Goal: Information Seeking & Learning: Check status

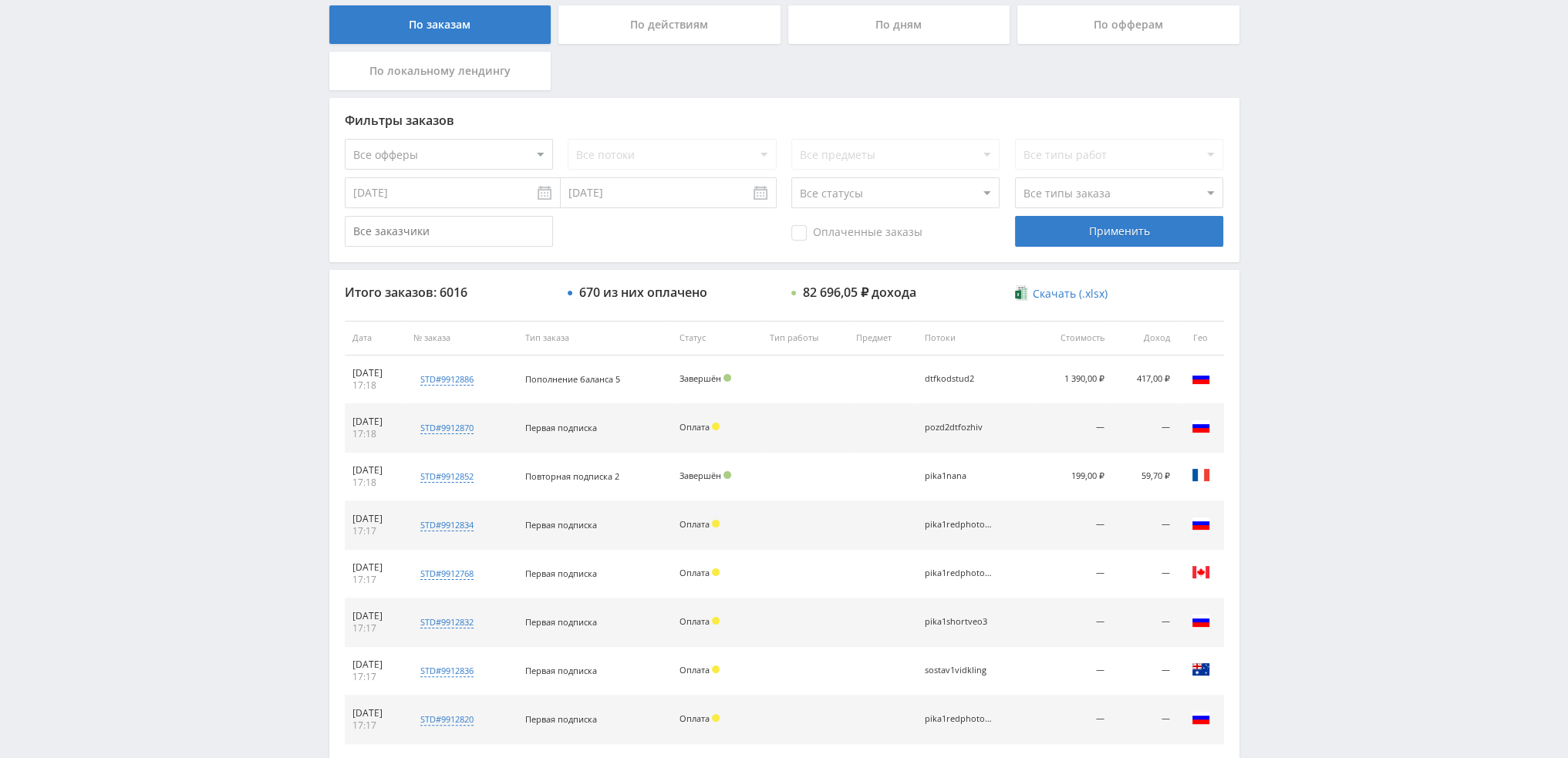
scroll to position [534, 0]
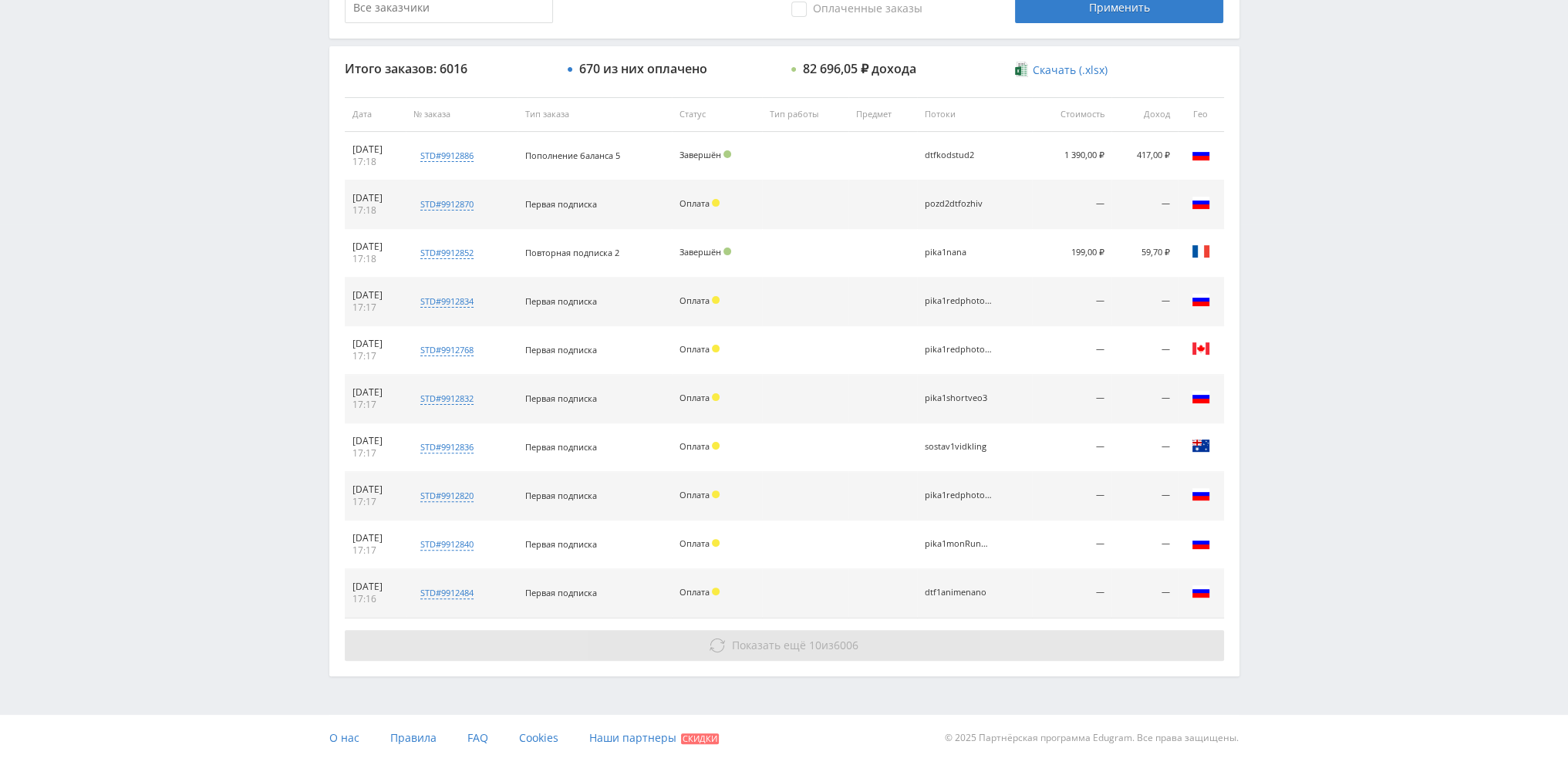
click at [753, 650] on button "Показать ещё 10 из 6006" at bounding box center [785, 646] width 880 height 31
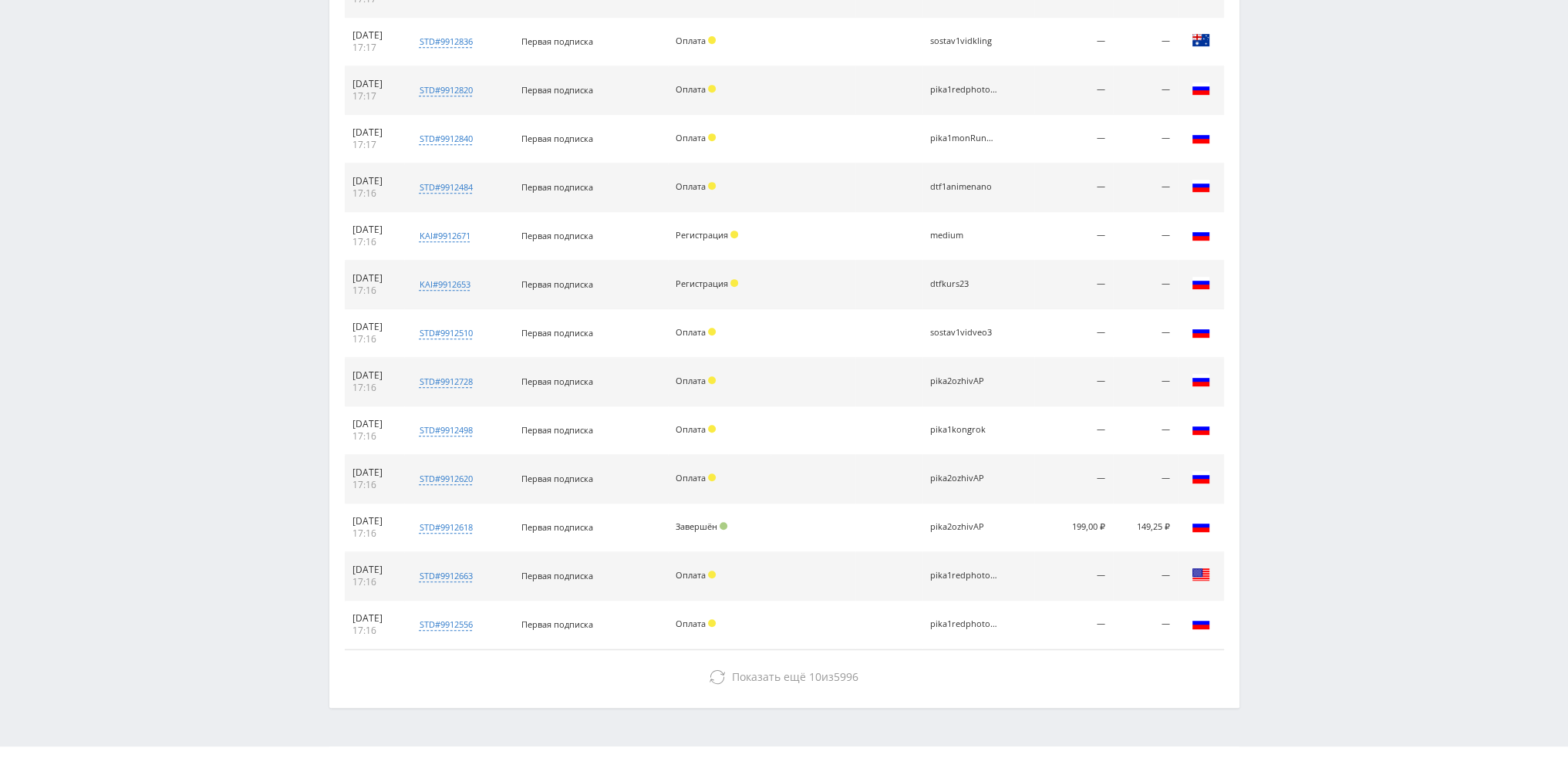
scroll to position [970, 0]
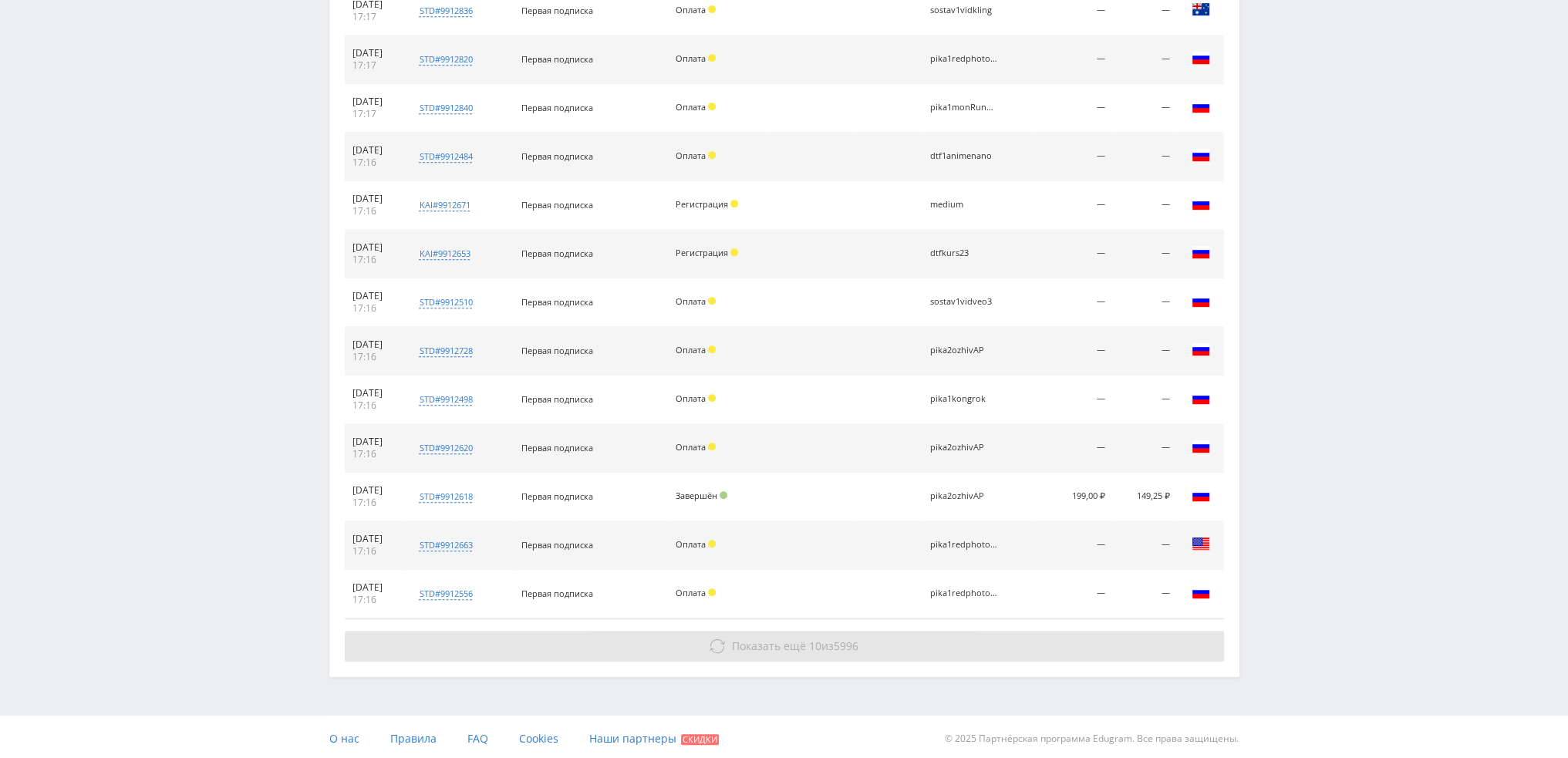
click at [950, 645] on button "Показать ещё 10 из 5996" at bounding box center [785, 646] width 880 height 31
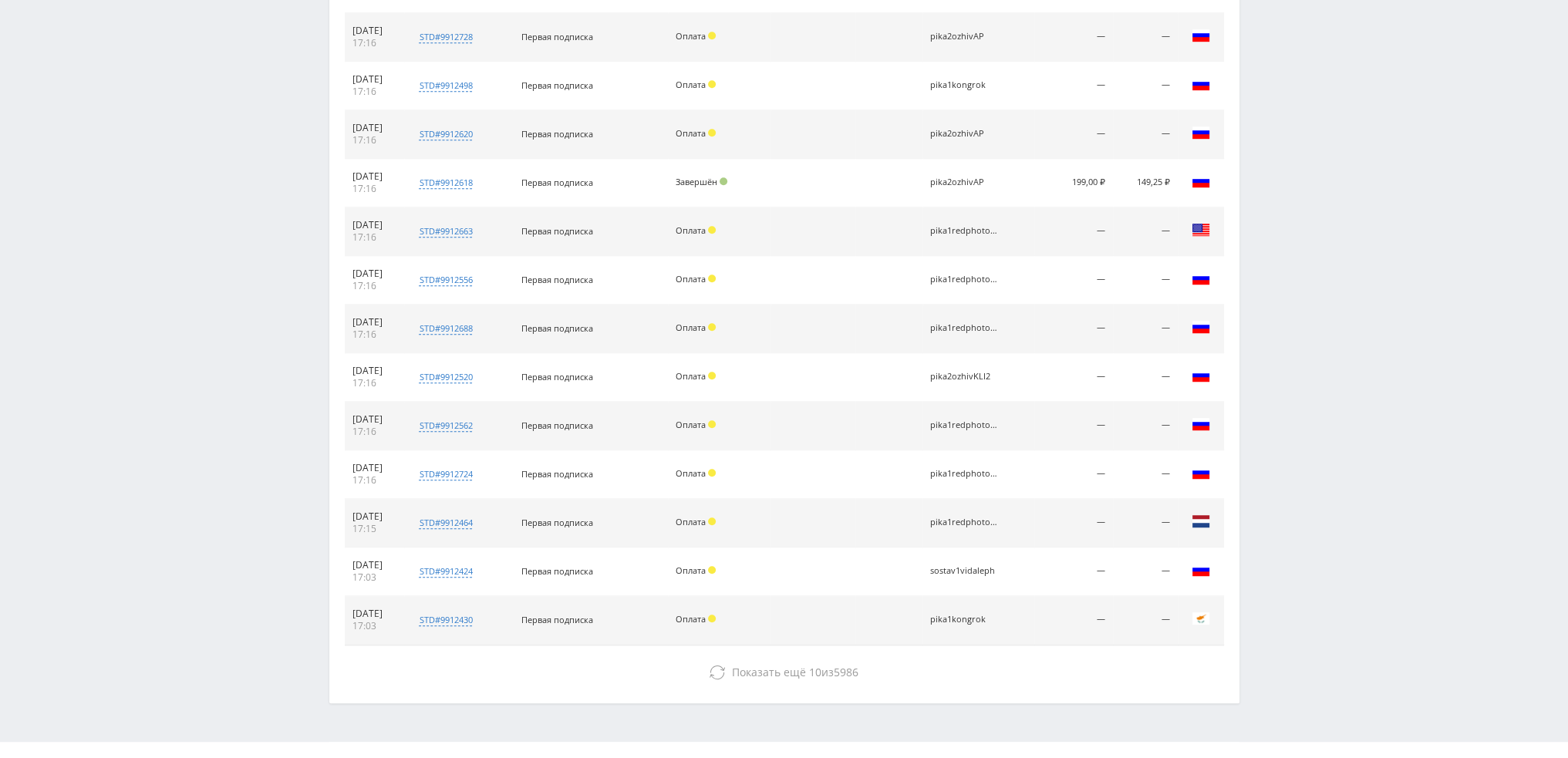
scroll to position [1308, 0]
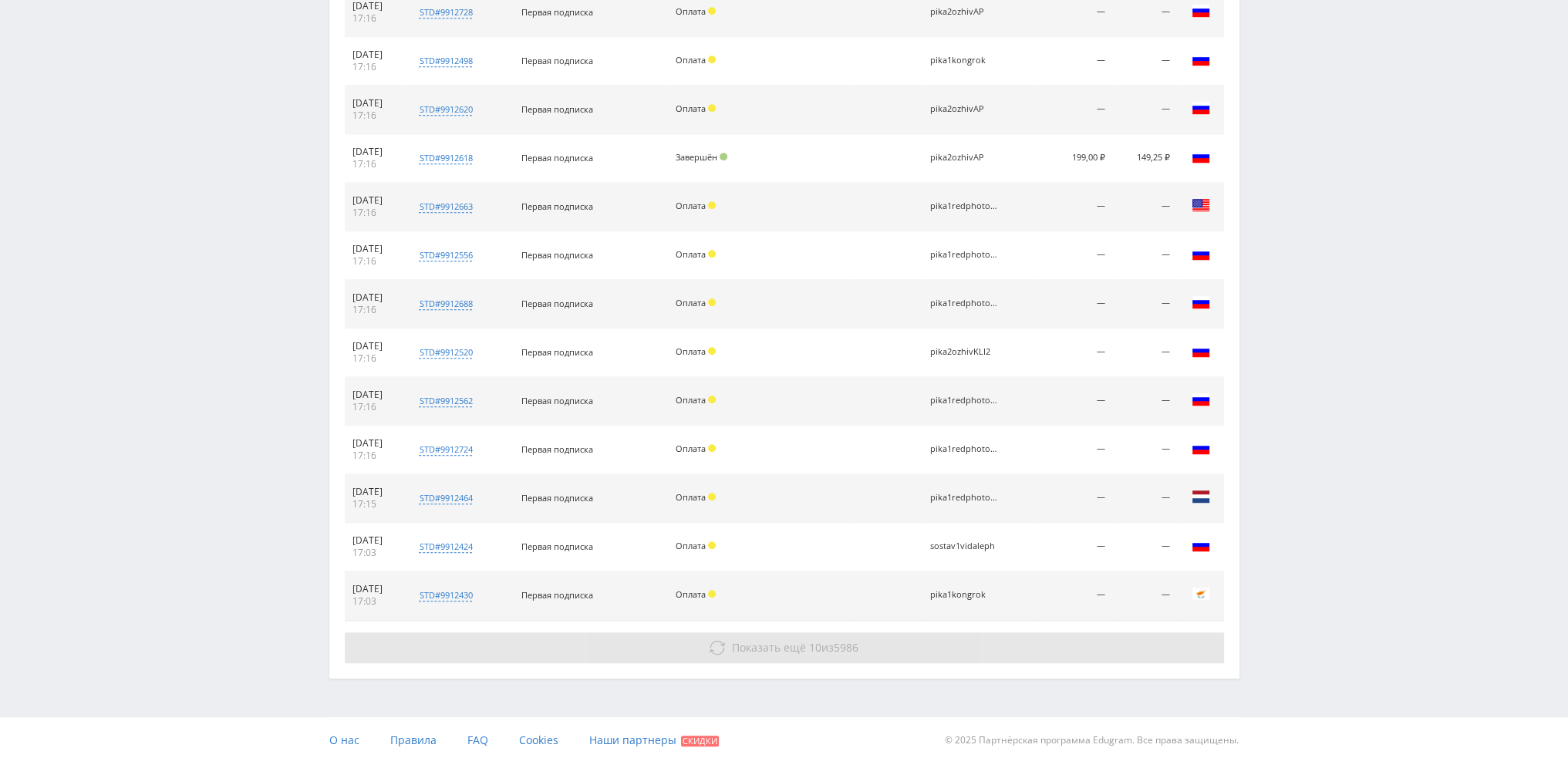
click at [982, 647] on button "Показать ещё 10 из 5986" at bounding box center [785, 648] width 880 height 31
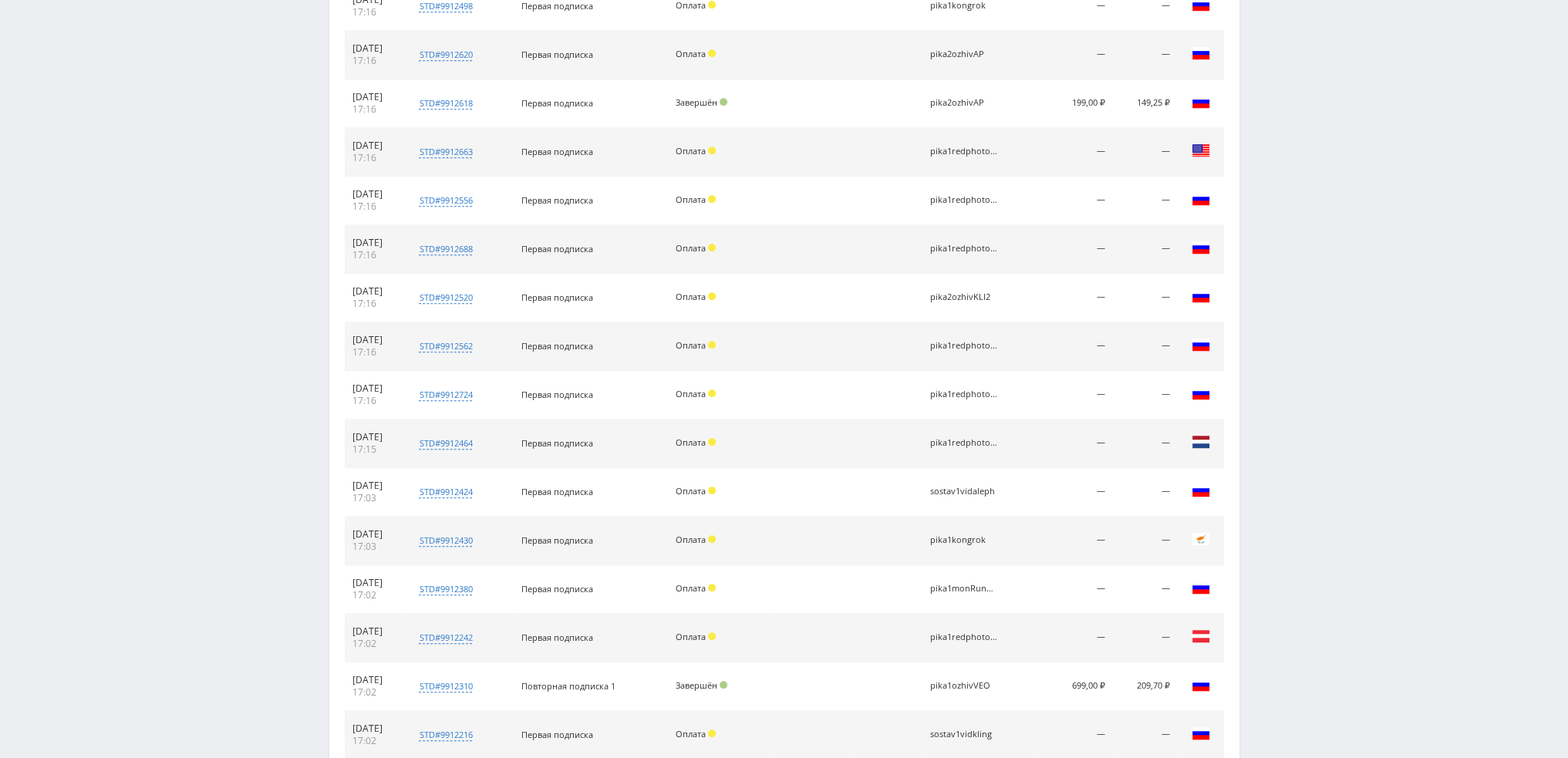
scroll to position [1697, 0]
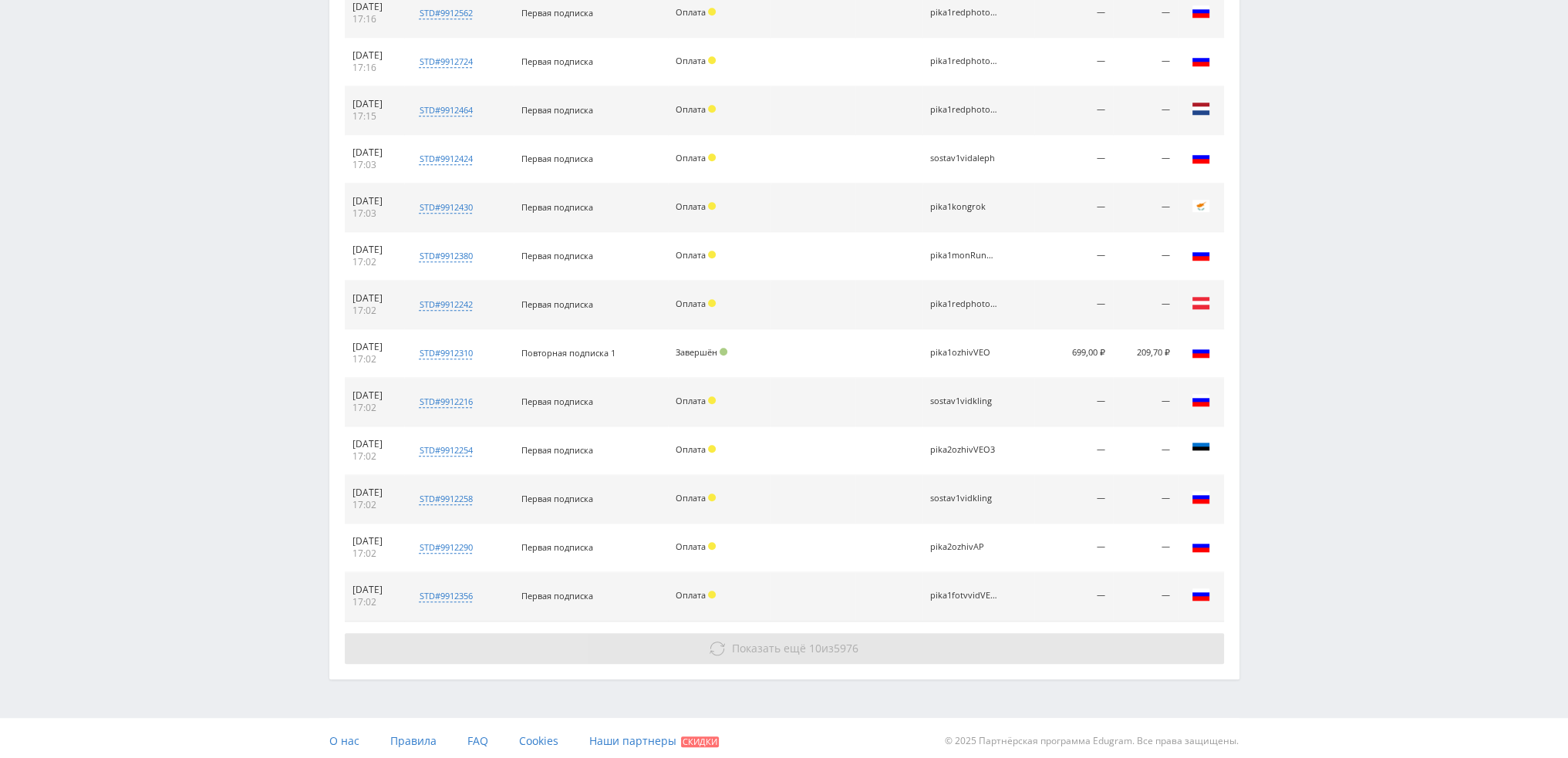
click at [957, 650] on button "Показать ещё 10 из 5976" at bounding box center [785, 649] width 880 height 31
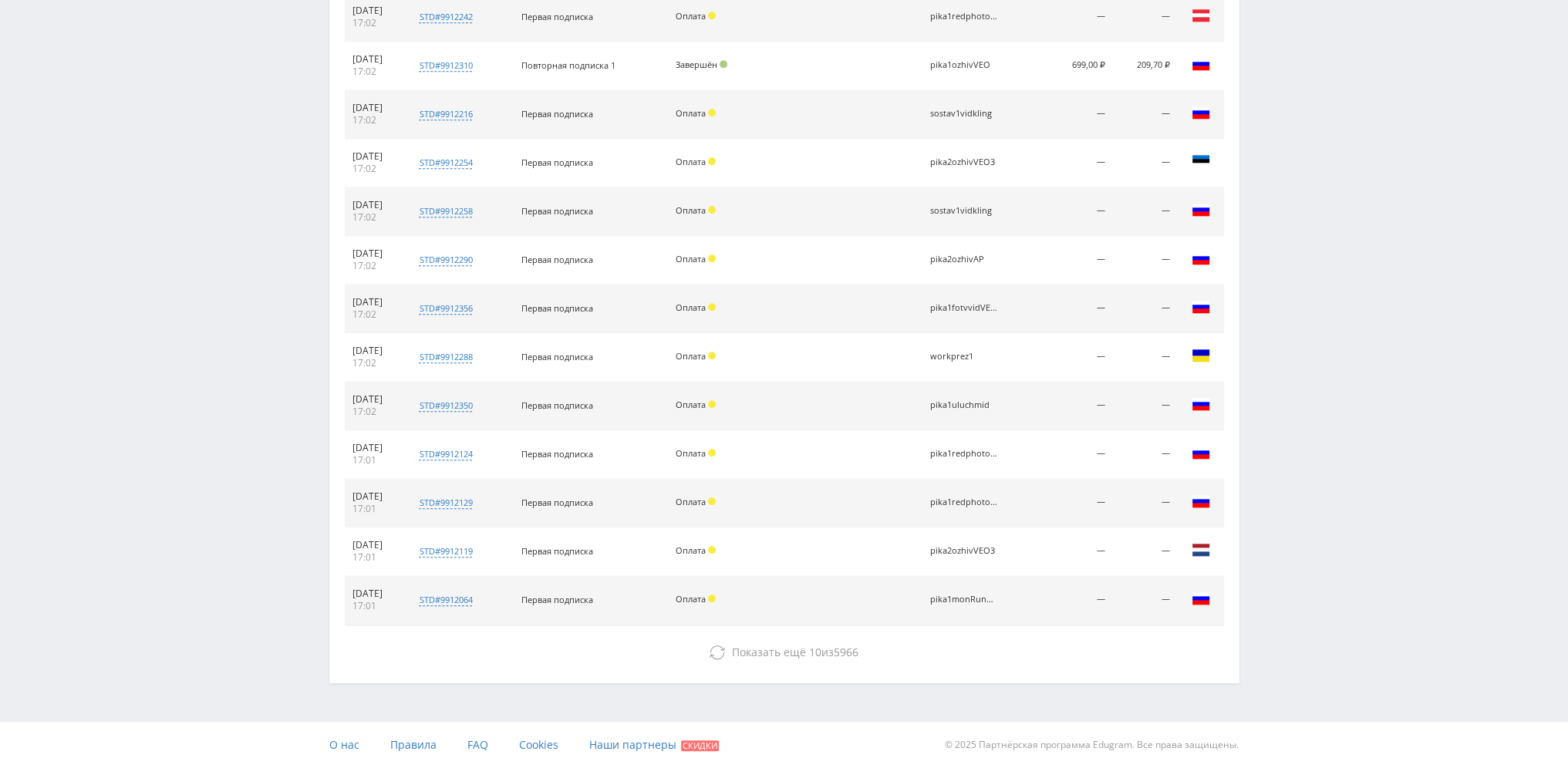
scroll to position [1986, 0]
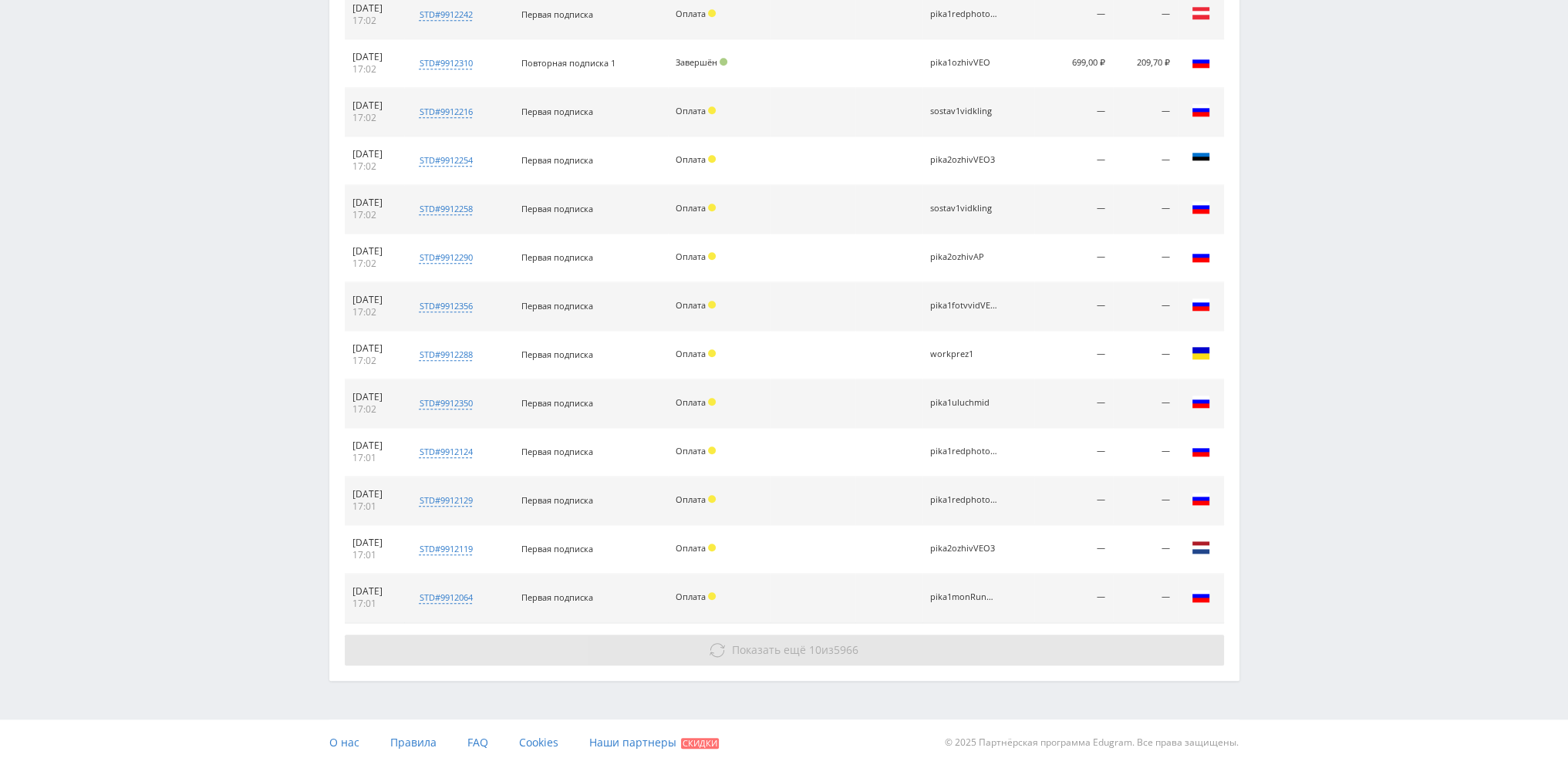
click at [990, 639] on button "Показать ещё 10 из 5966" at bounding box center [785, 650] width 880 height 31
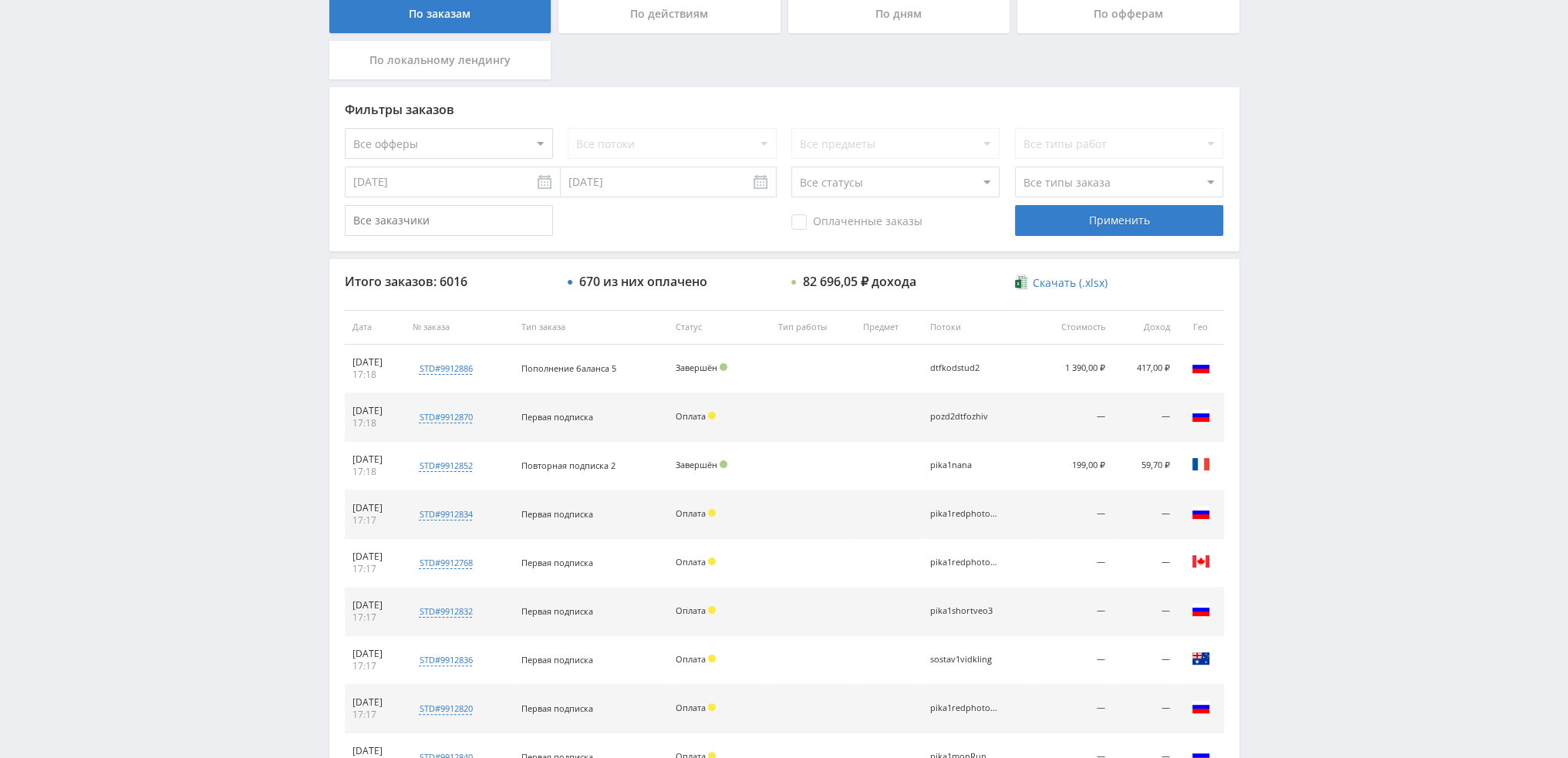
scroll to position [0, 0]
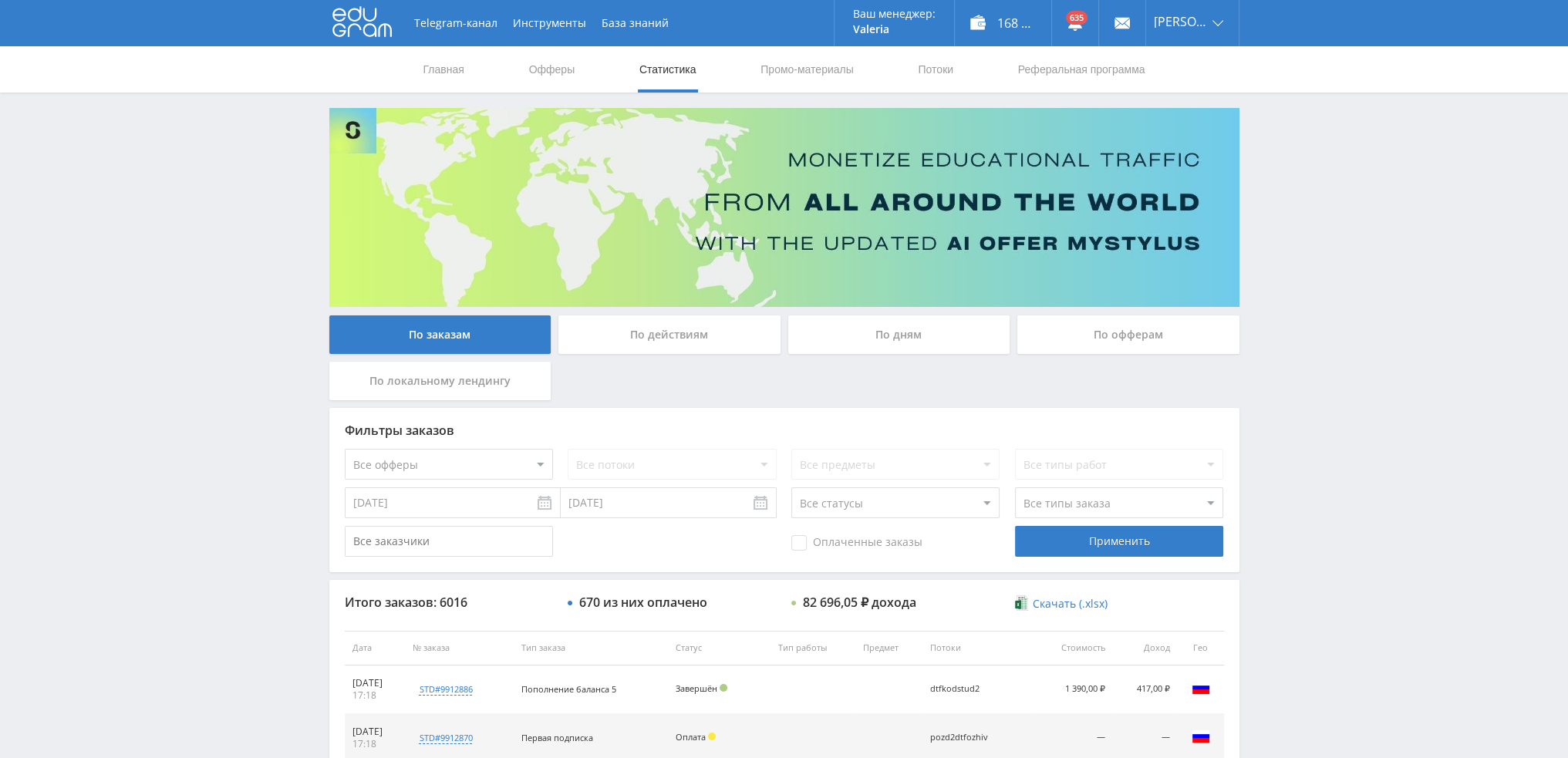
click at [888, 323] on div "По дням" at bounding box center [899, 335] width 222 height 38
click at [0, 0] on input "По дням" at bounding box center [0, 0] width 0 height 0
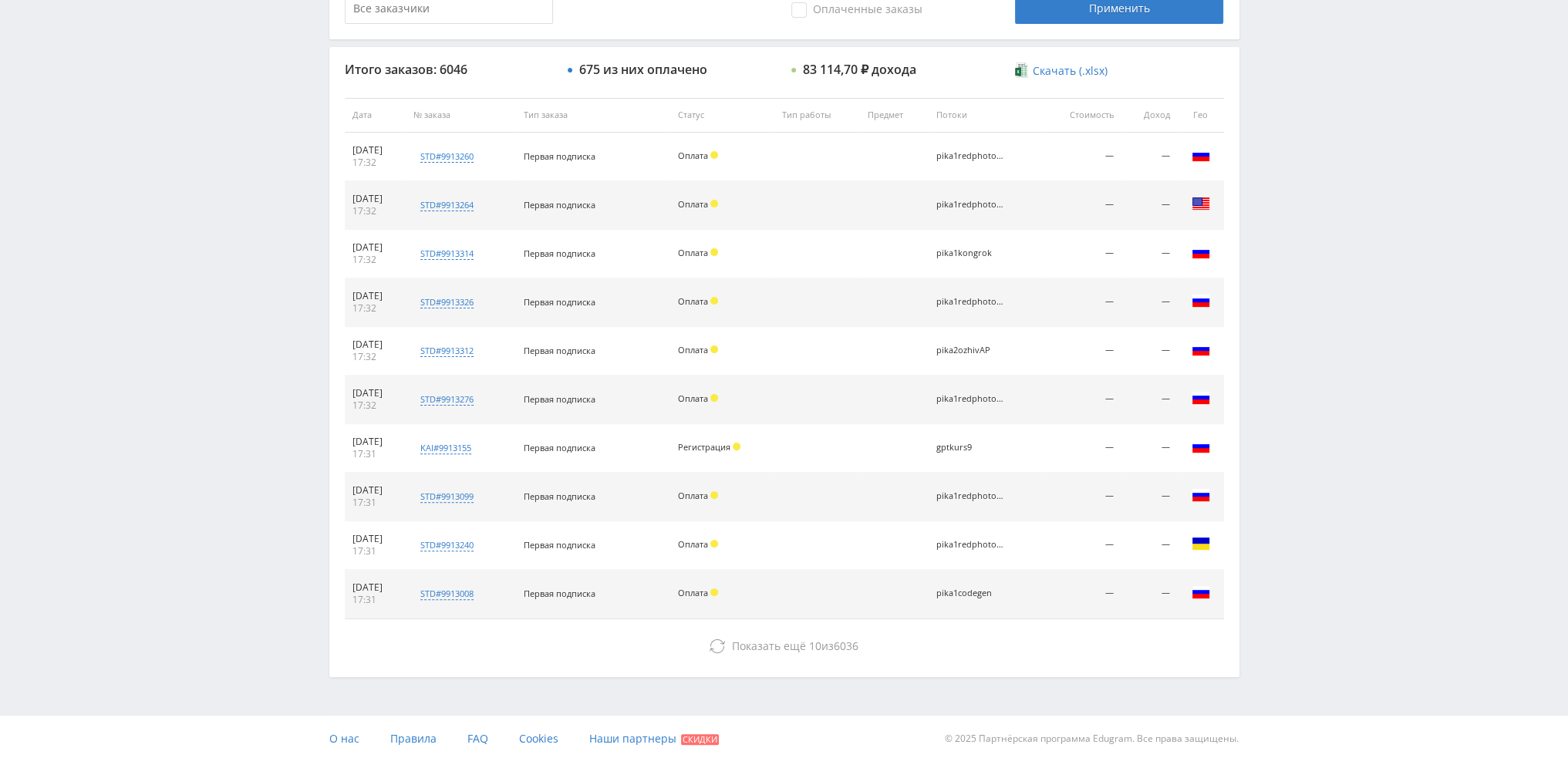
scroll to position [534, 0]
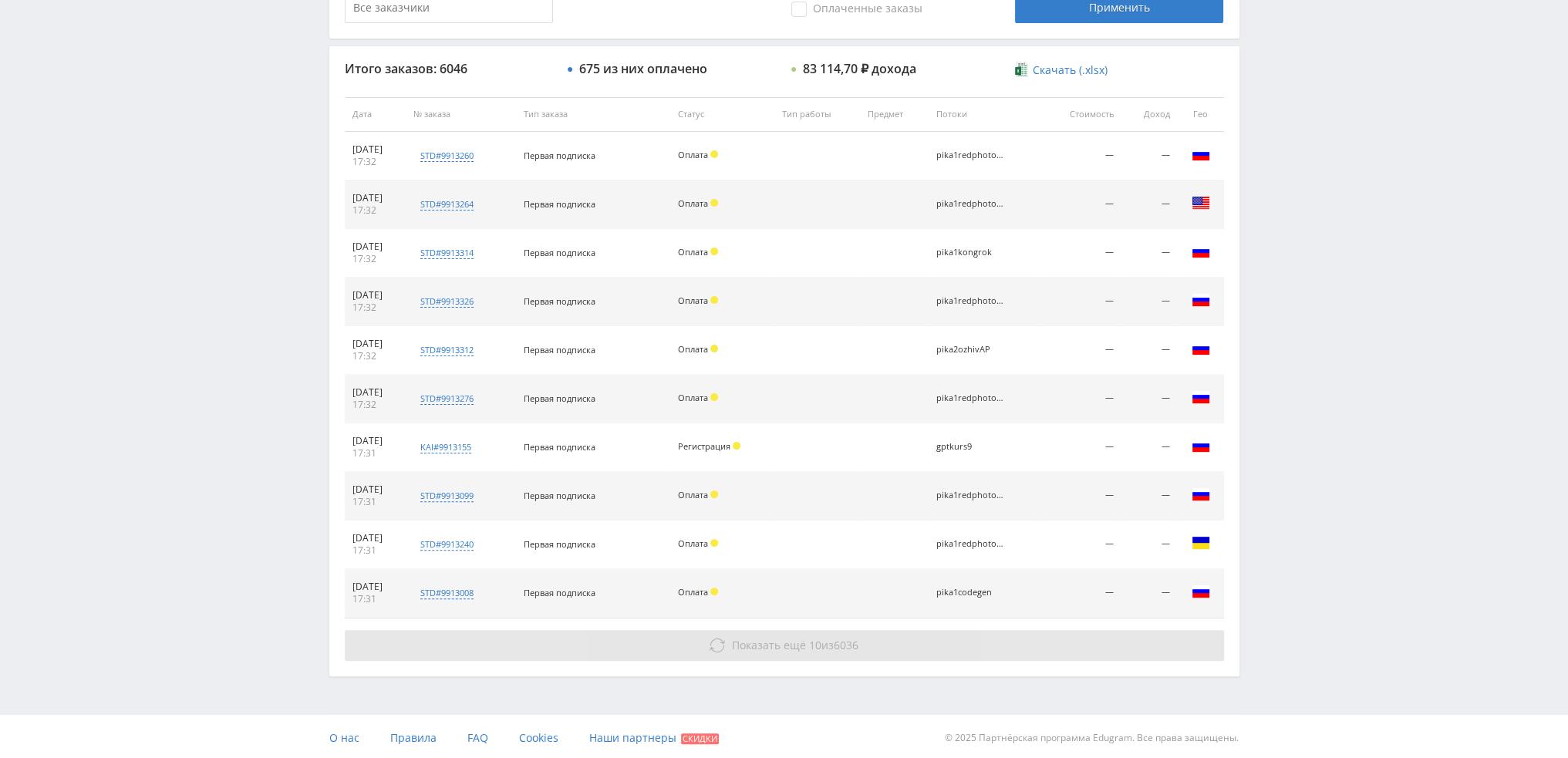
click at [821, 642] on span "Показать ещё 10 из 6036" at bounding box center [795, 645] width 127 height 15
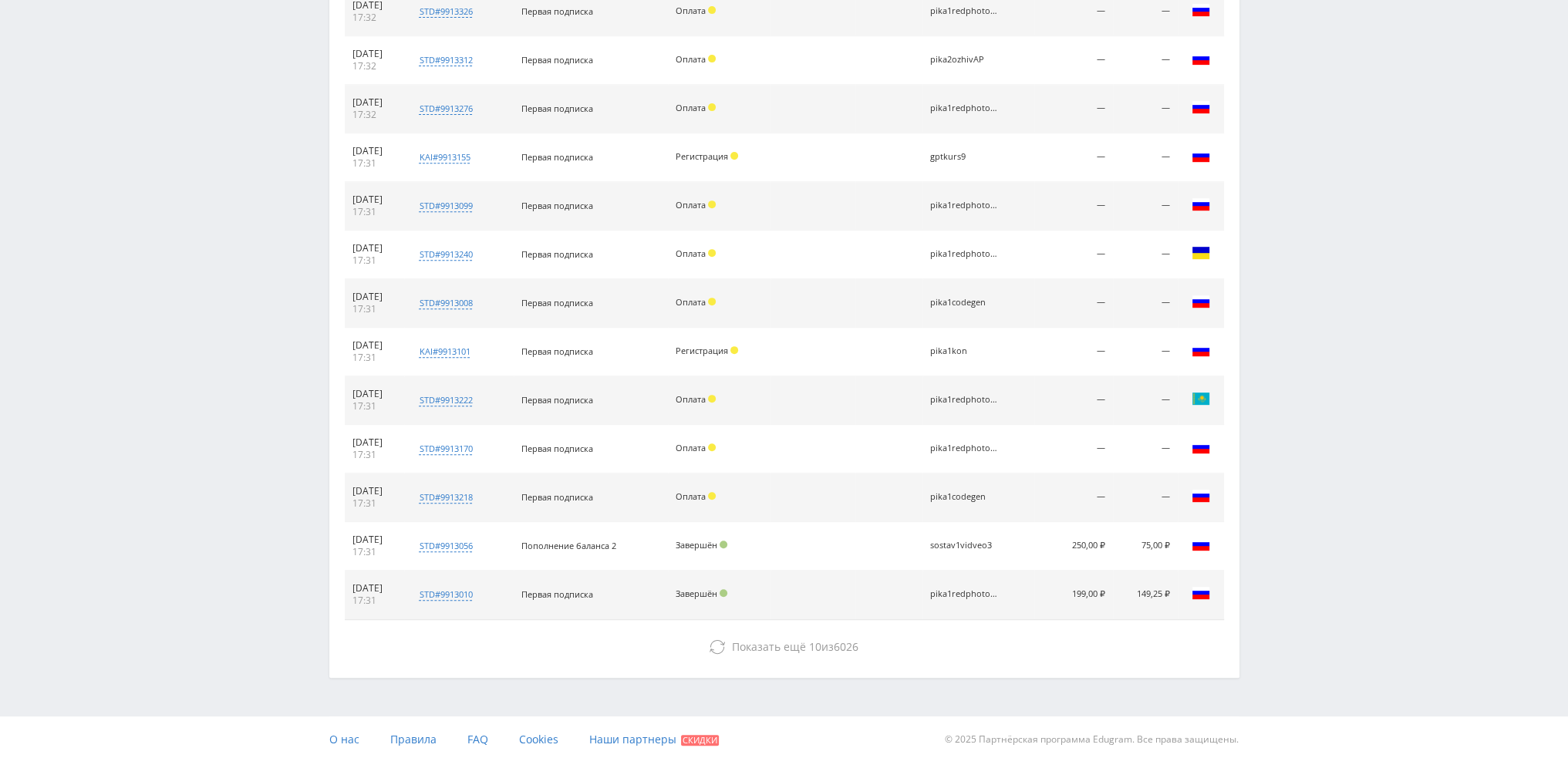
scroll to position [825, 0]
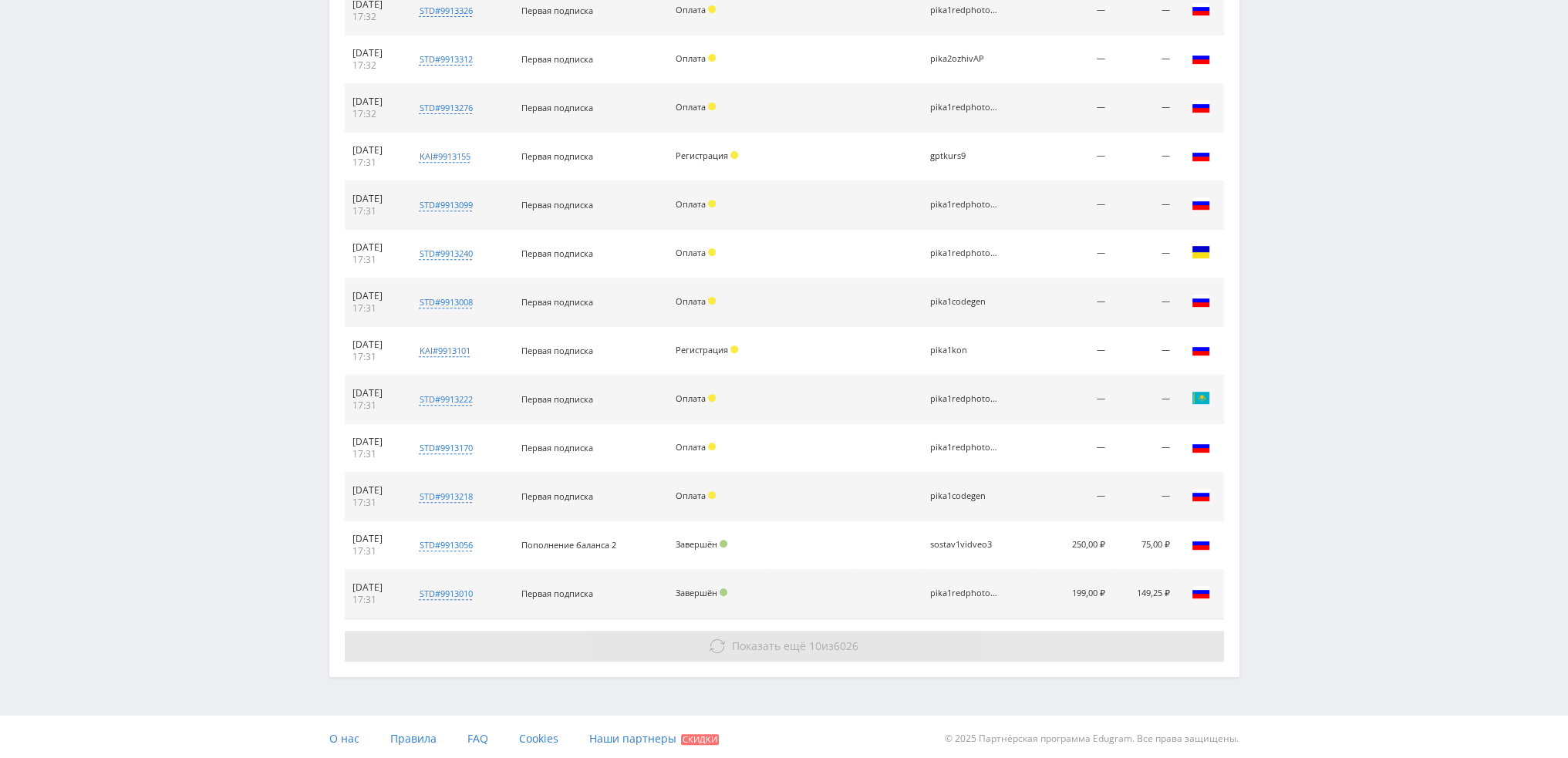
click at [817, 643] on span "10" at bounding box center [816, 646] width 13 height 15
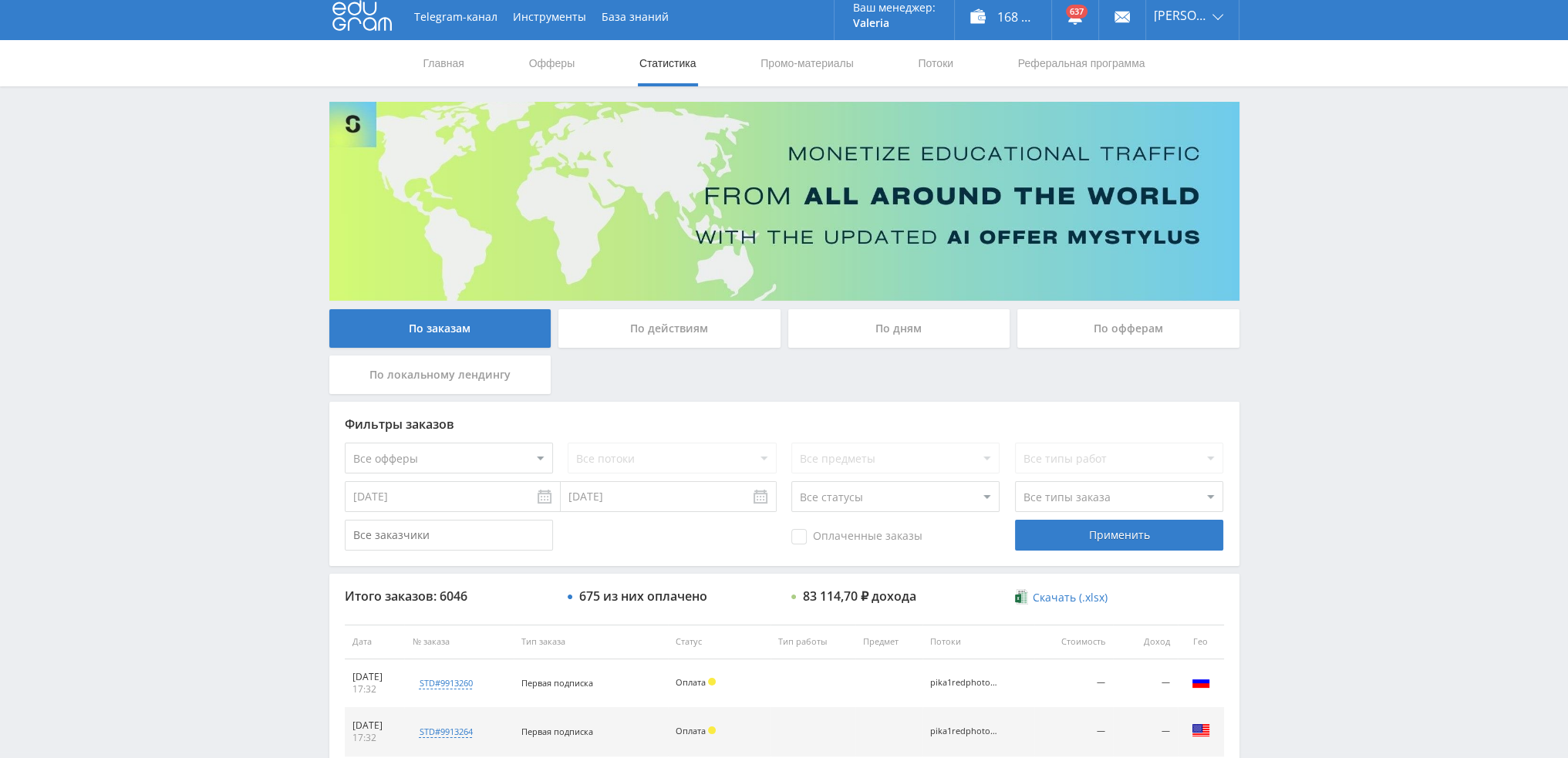
scroll to position [0, 0]
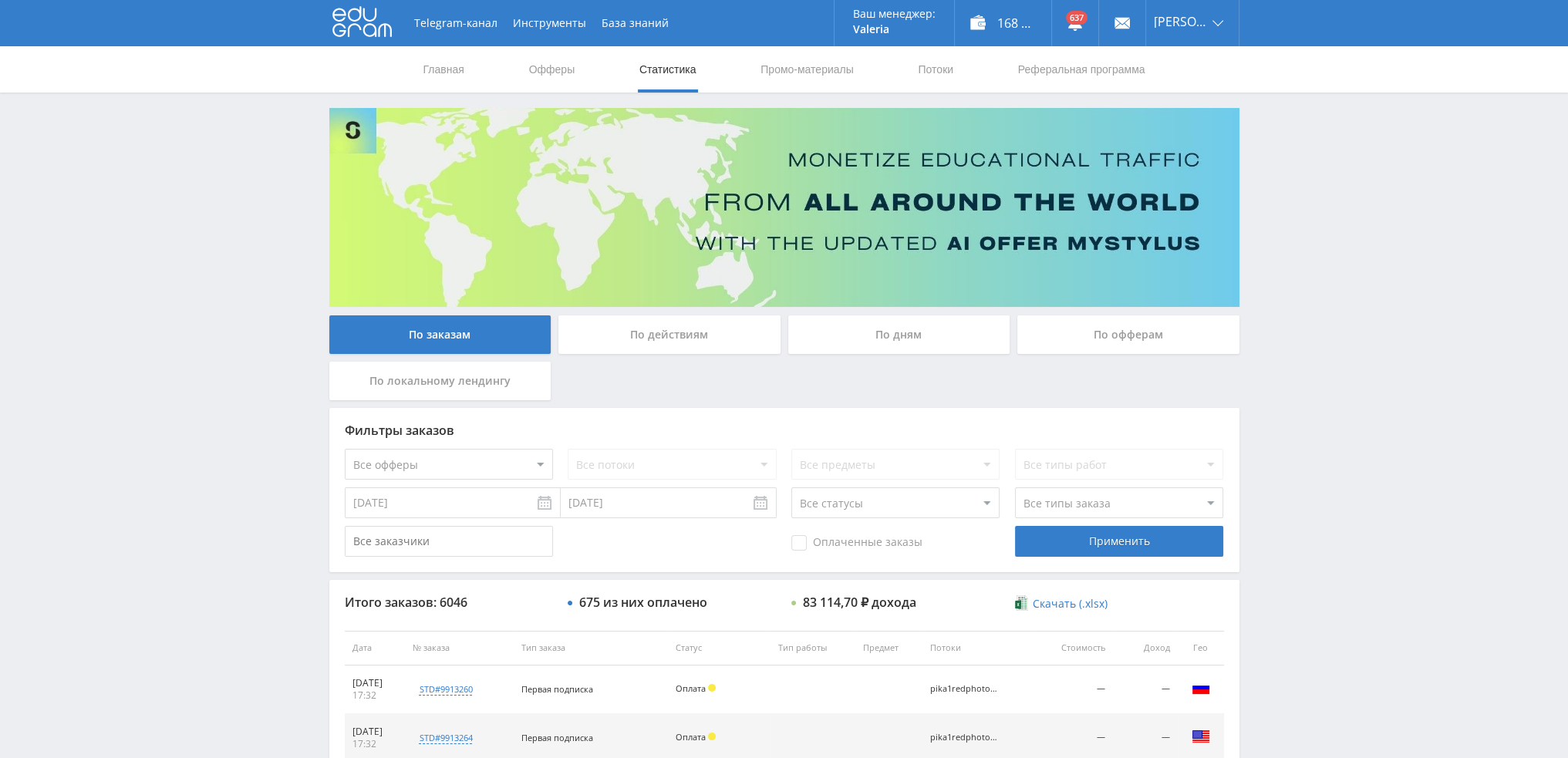
click at [899, 339] on div "По дням" at bounding box center [899, 335] width 222 height 38
click at [0, 0] on input "По дням" at bounding box center [0, 0] width 0 height 0
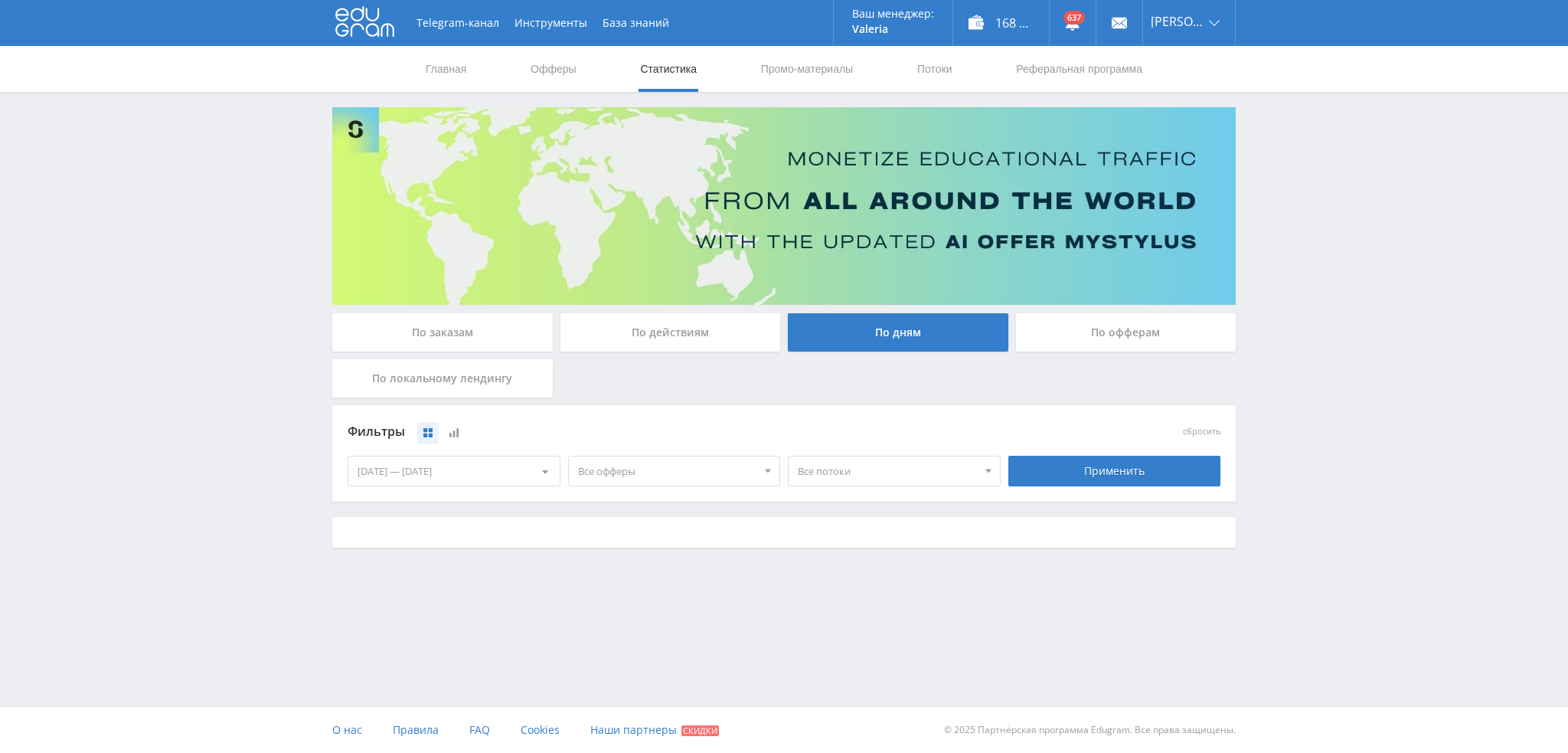
click at [849, 471] on span "Все потоки" at bounding box center [888, 471] width 179 height 29
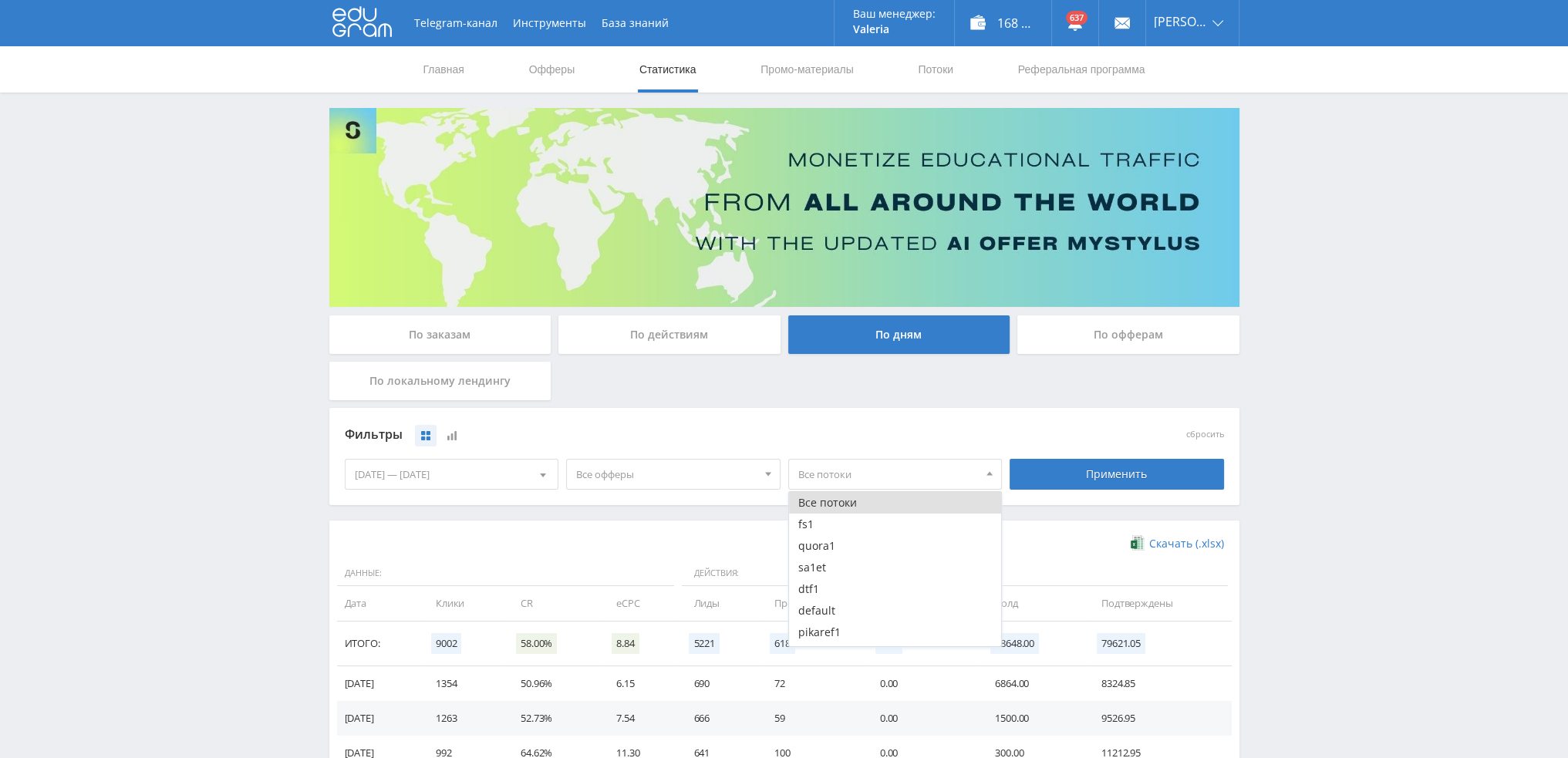
drag, startPoint x: 869, startPoint y: 469, endPoint x: 780, endPoint y: 474, distance: 89.1
click at [855, 472] on span "Все потоки" at bounding box center [889, 474] width 181 height 29
click at [670, 472] on span "Все офферы" at bounding box center [666, 474] width 181 height 29
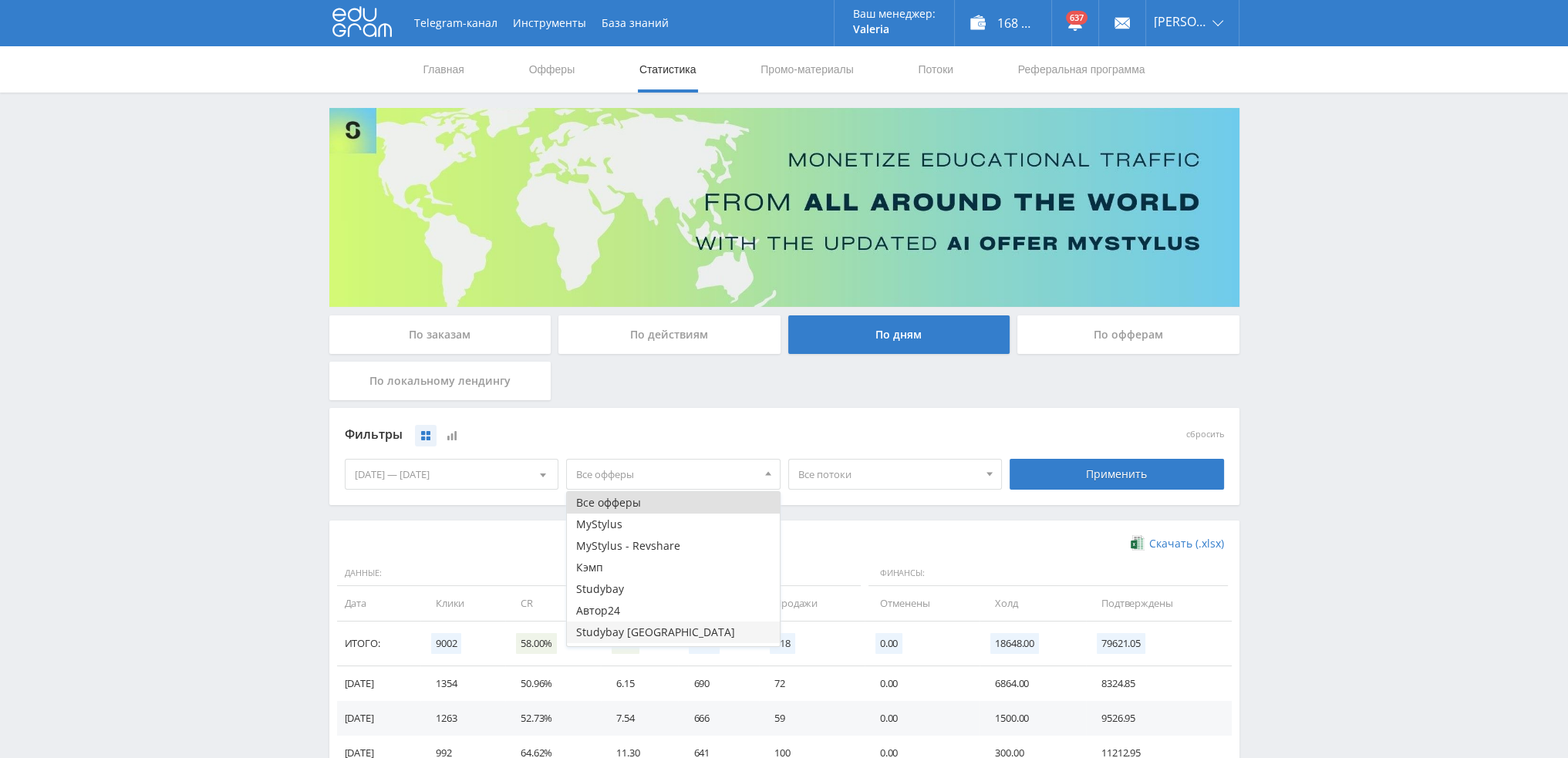
click at [613, 622] on button "Studybay [GEOGRAPHIC_DATA]" at bounding box center [673, 632] width 213 height 22
drag, startPoint x: 653, startPoint y: 614, endPoint x: 651, endPoint y: 631, distance: 17.1
click at [653, 615] on button "Studybay [GEOGRAPHIC_DATA]" at bounding box center [673, 614] width 213 height 22
click at [651, 632] on button "Study AI (RevShare)" at bounding box center [673, 636] width 213 height 22
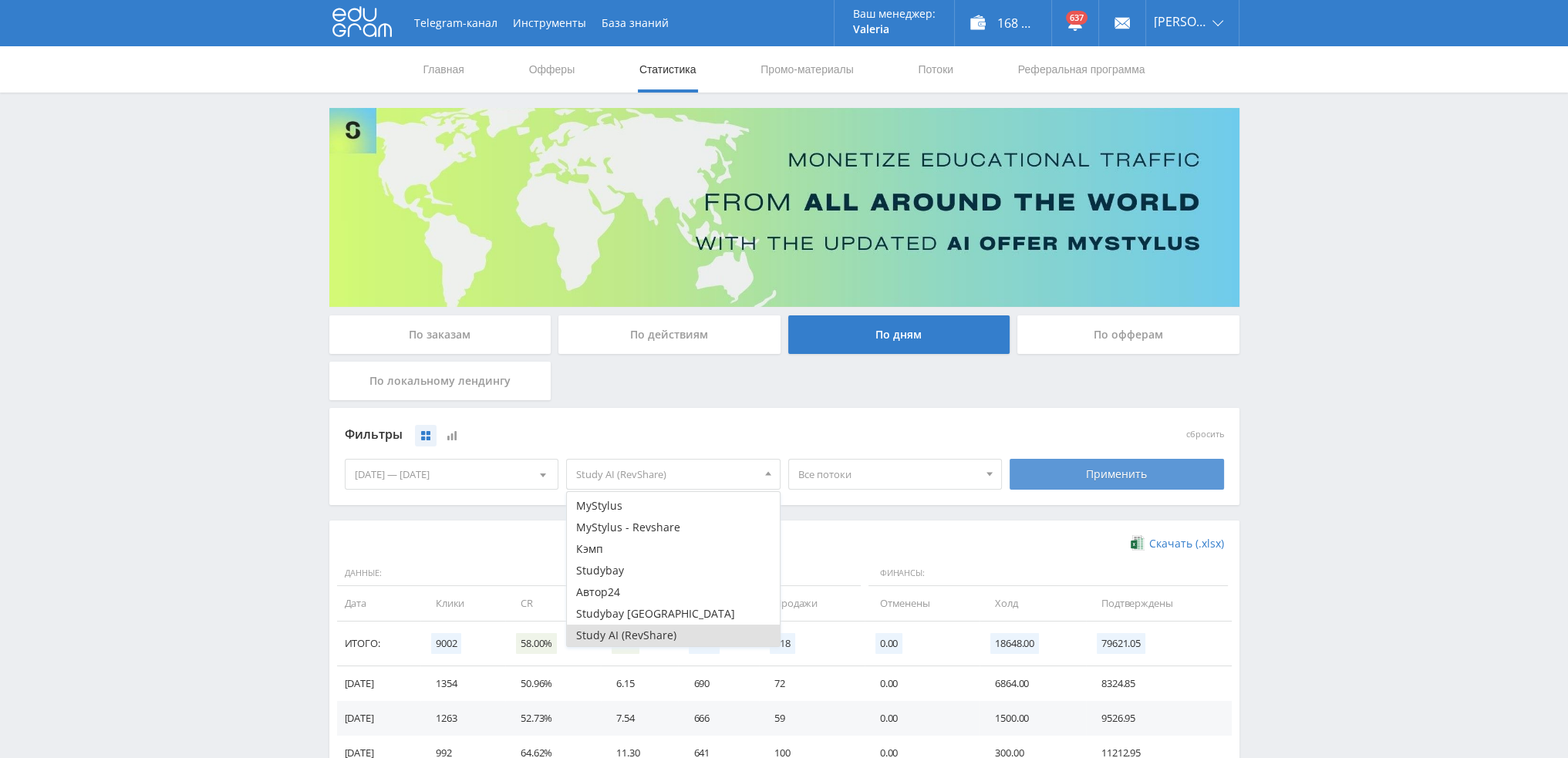
click at [1069, 472] on div "Применить" at bounding box center [1116, 474] width 214 height 31
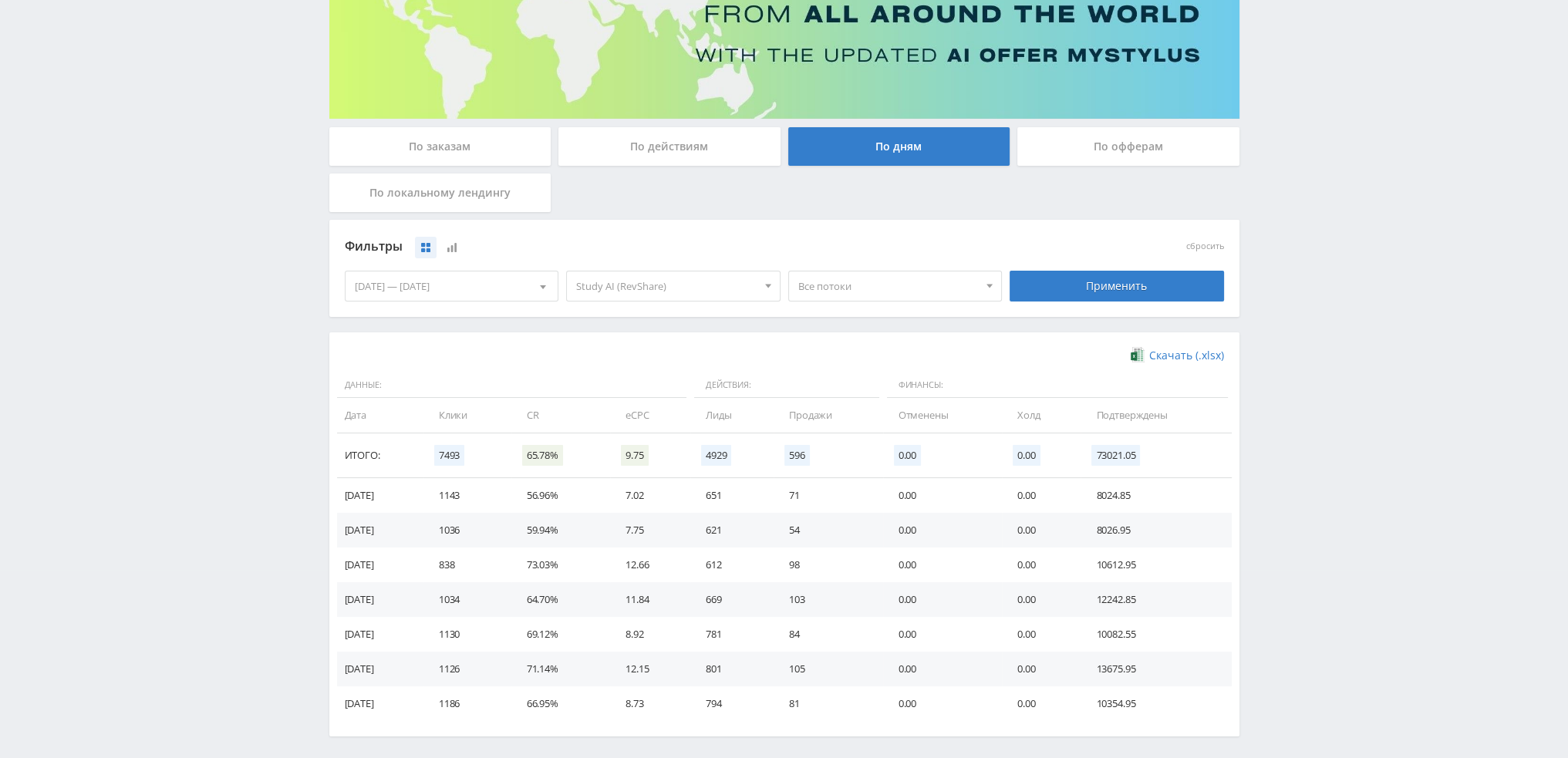
scroll to position [232, 0]
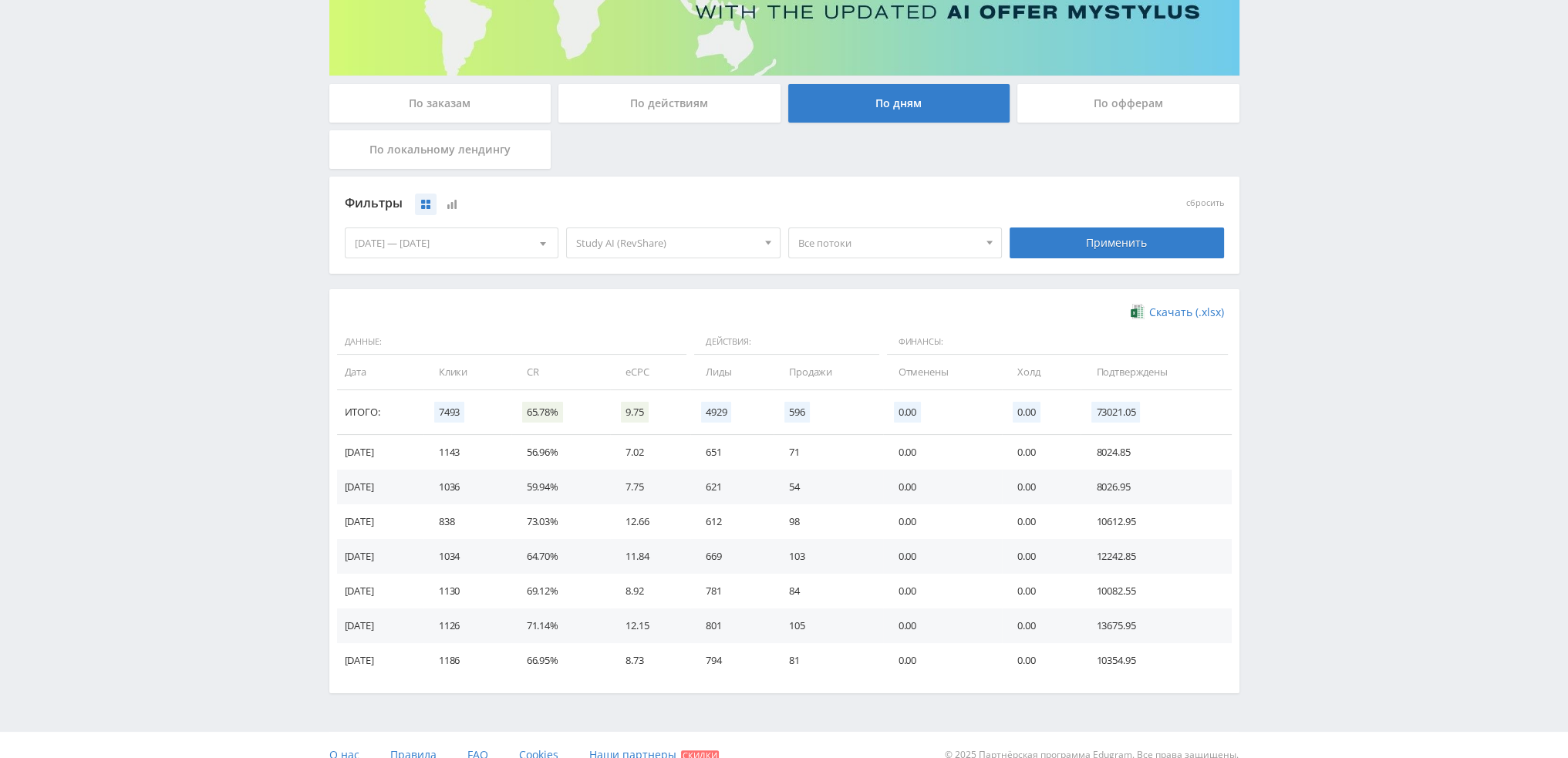
click at [890, 251] on span "Все потоки" at bounding box center [889, 243] width 181 height 29
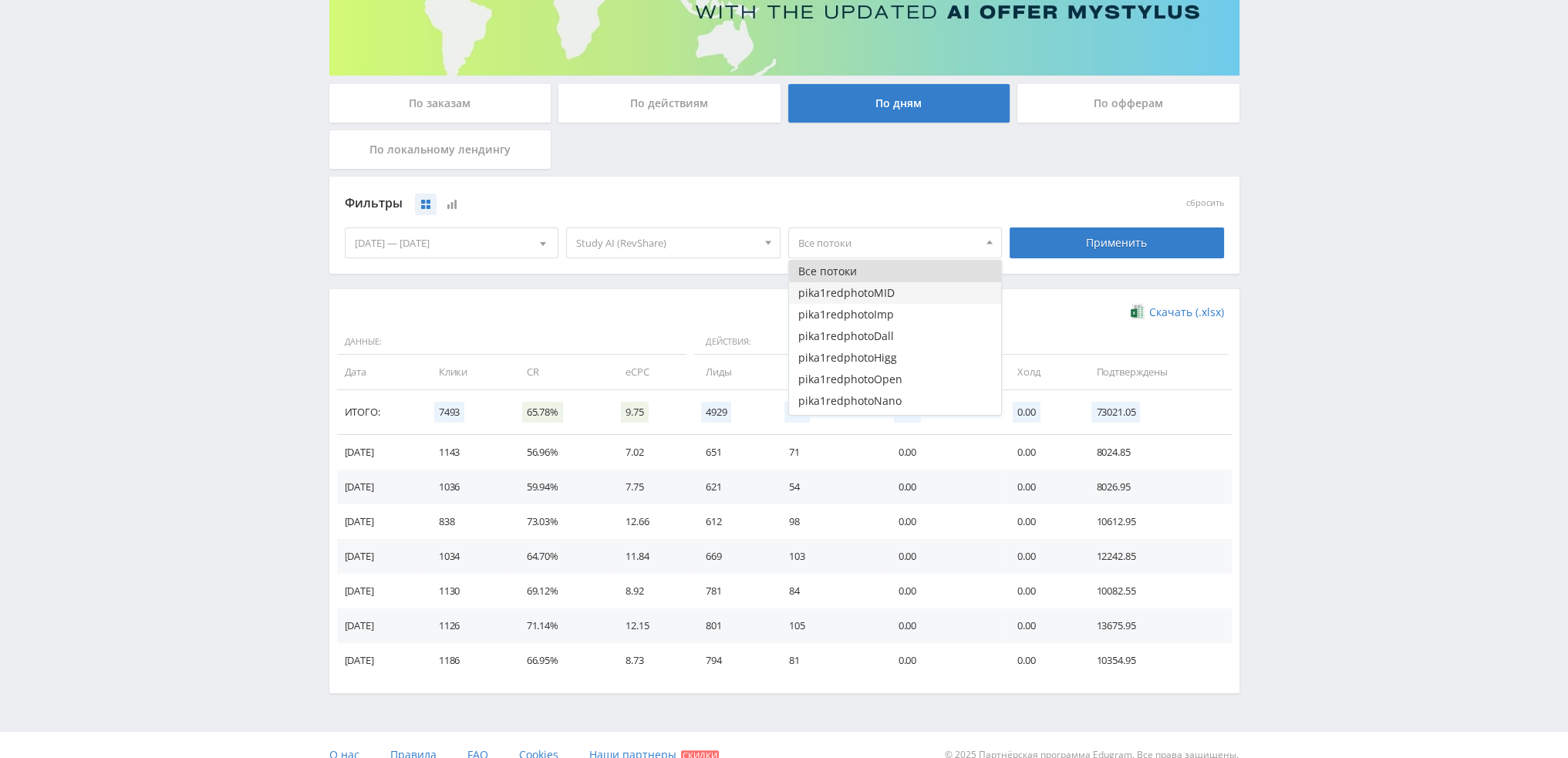
click at [885, 288] on button "pika1redphotoMID" at bounding box center [895, 293] width 213 height 22
drag, startPoint x: 885, startPoint y: 306, endPoint x: 887, endPoint y: 329, distance: 23.1
click at [885, 307] on button "pika1redphotoImp" at bounding box center [895, 315] width 213 height 22
click at [887, 330] on button "pika1redphotoDall" at bounding box center [895, 337] width 213 height 22
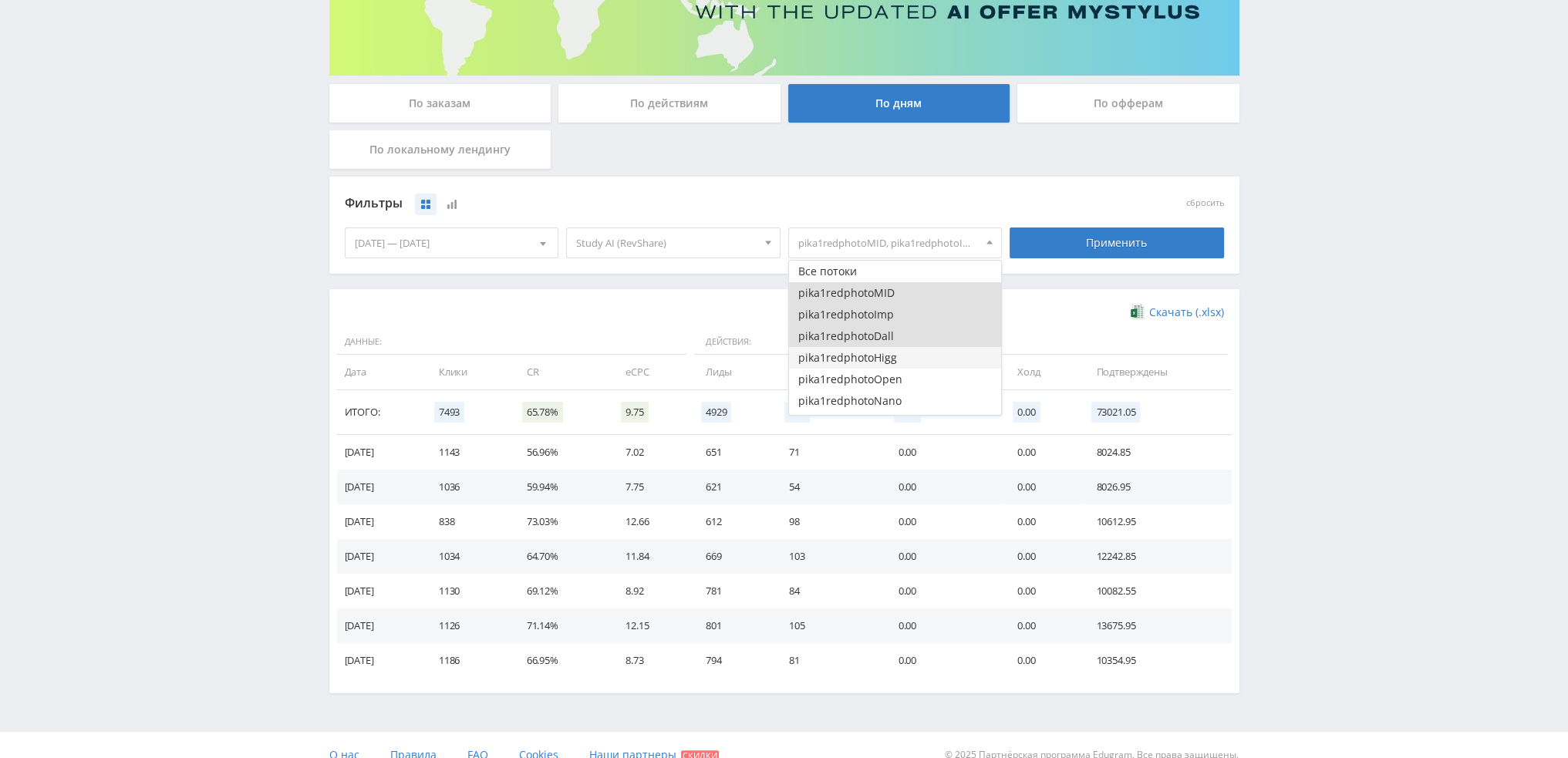
click at [892, 376] on button "pika1redphotoOpen" at bounding box center [895, 379] width 213 height 22
click at [900, 349] on button "pika1redphotoHigg" at bounding box center [895, 358] width 213 height 22
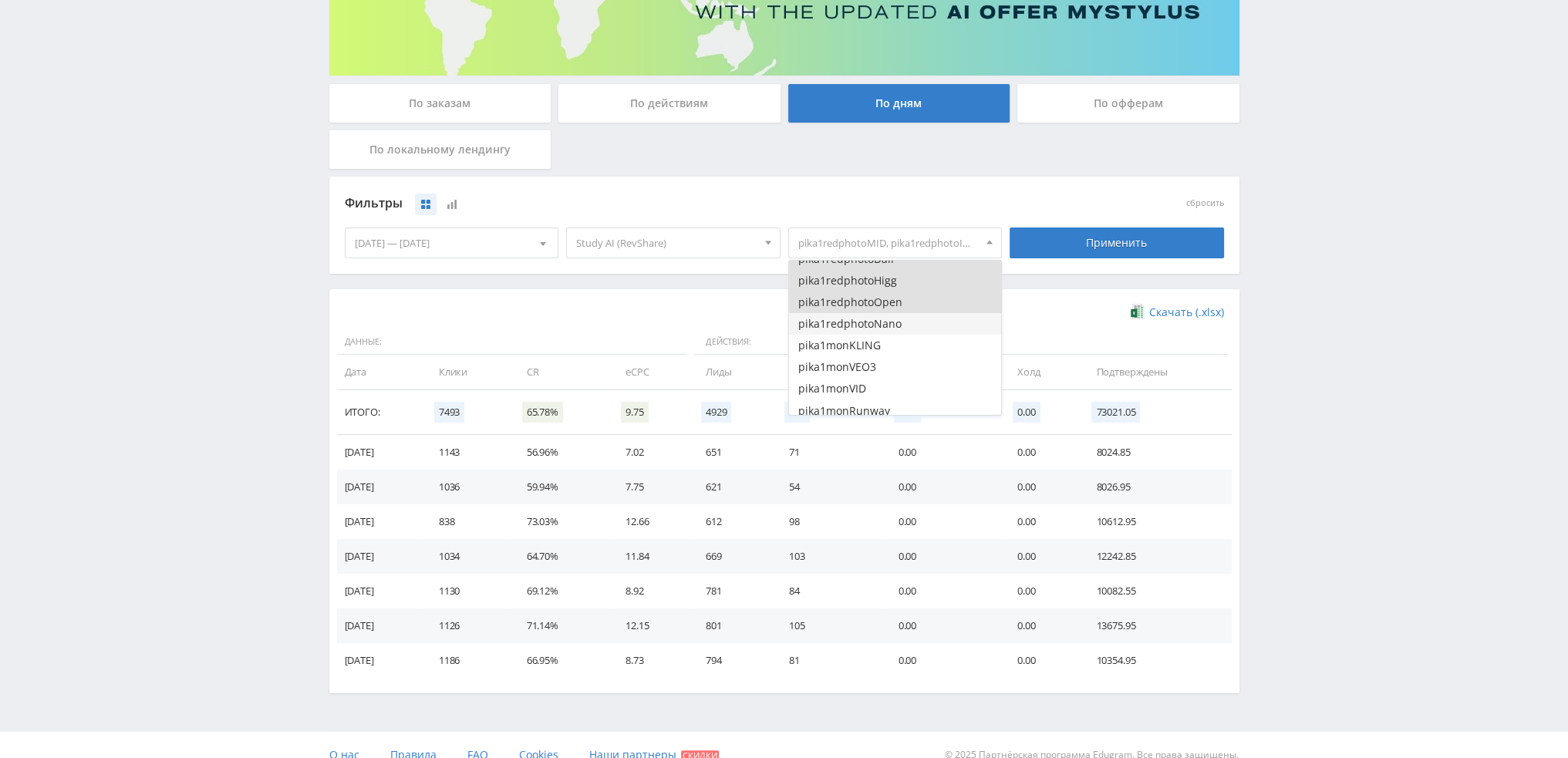
click at [892, 329] on button "pika1redphotoNano" at bounding box center [895, 324] width 213 height 22
click at [1069, 256] on div "Применить" at bounding box center [1116, 243] width 214 height 31
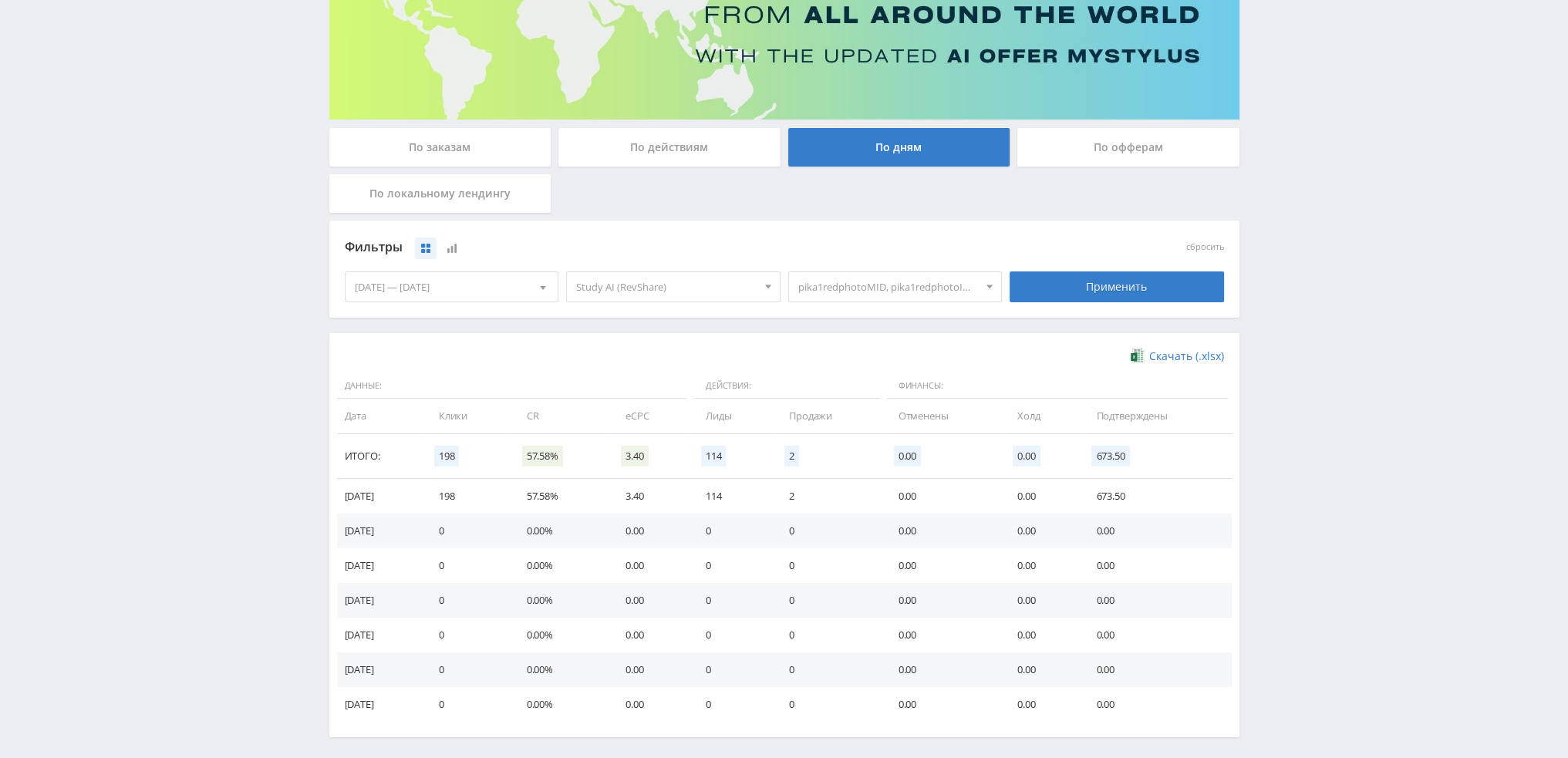
scroll to position [250, 0]
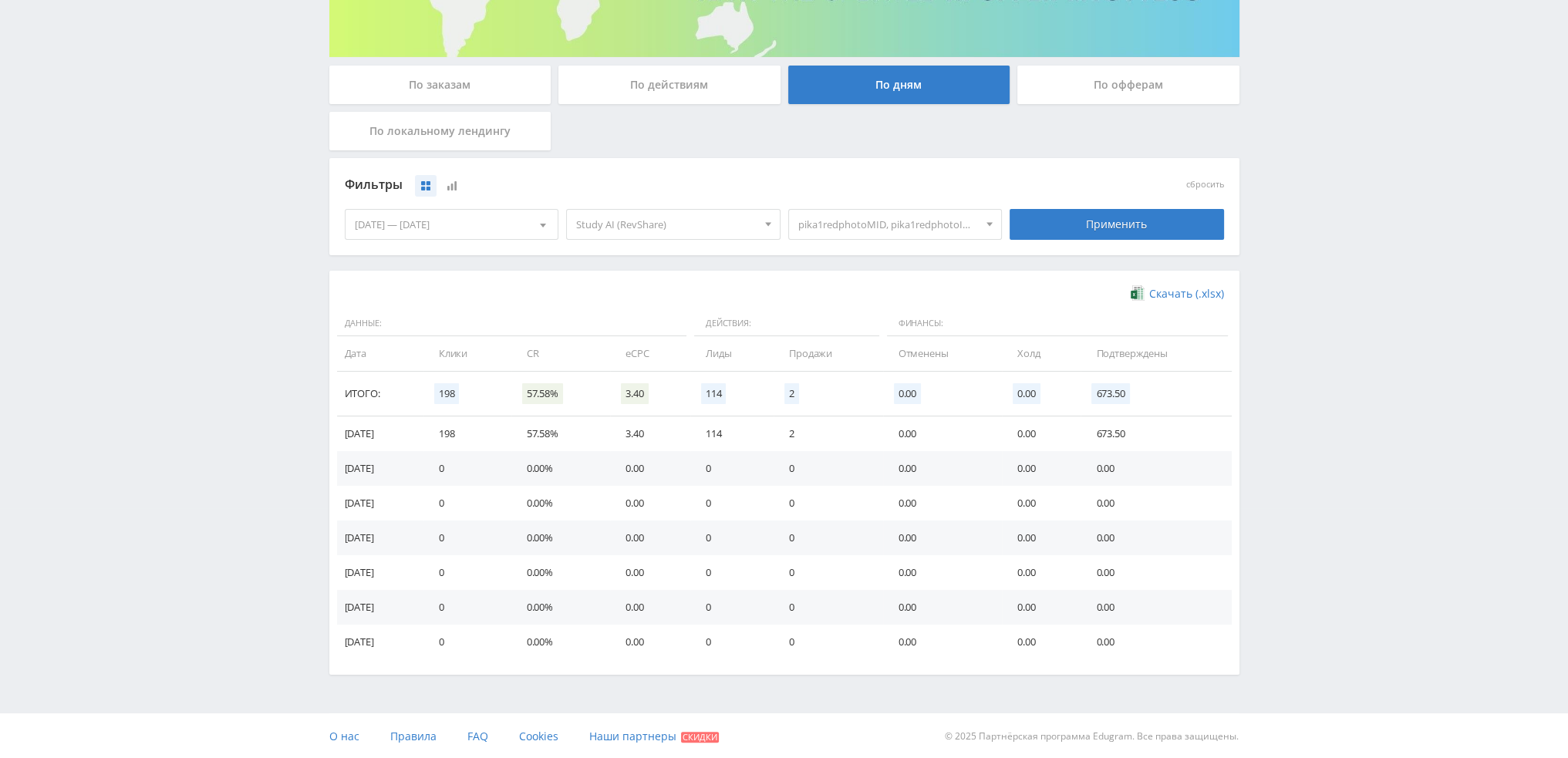
click at [900, 226] on span "pika1redphotoMID, pika1redphotoImp, pika1redphotoDall, pika1redphotoHigg, pika1…" at bounding box center [889, 224] width 181 height 29
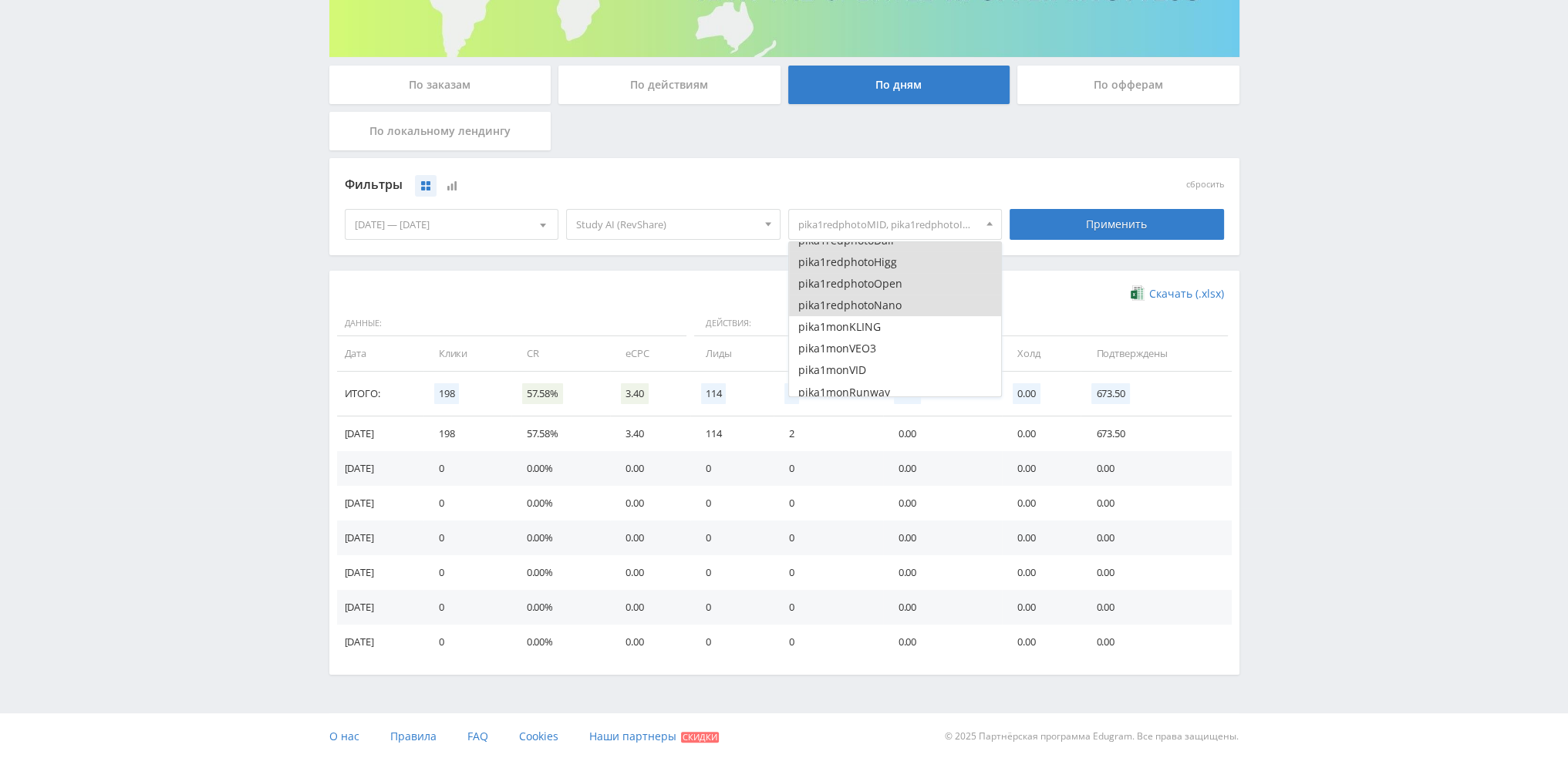
click at [878, 300] on button "pika1redphotoNano" at bounding box center [895, 306] width 213 height 22
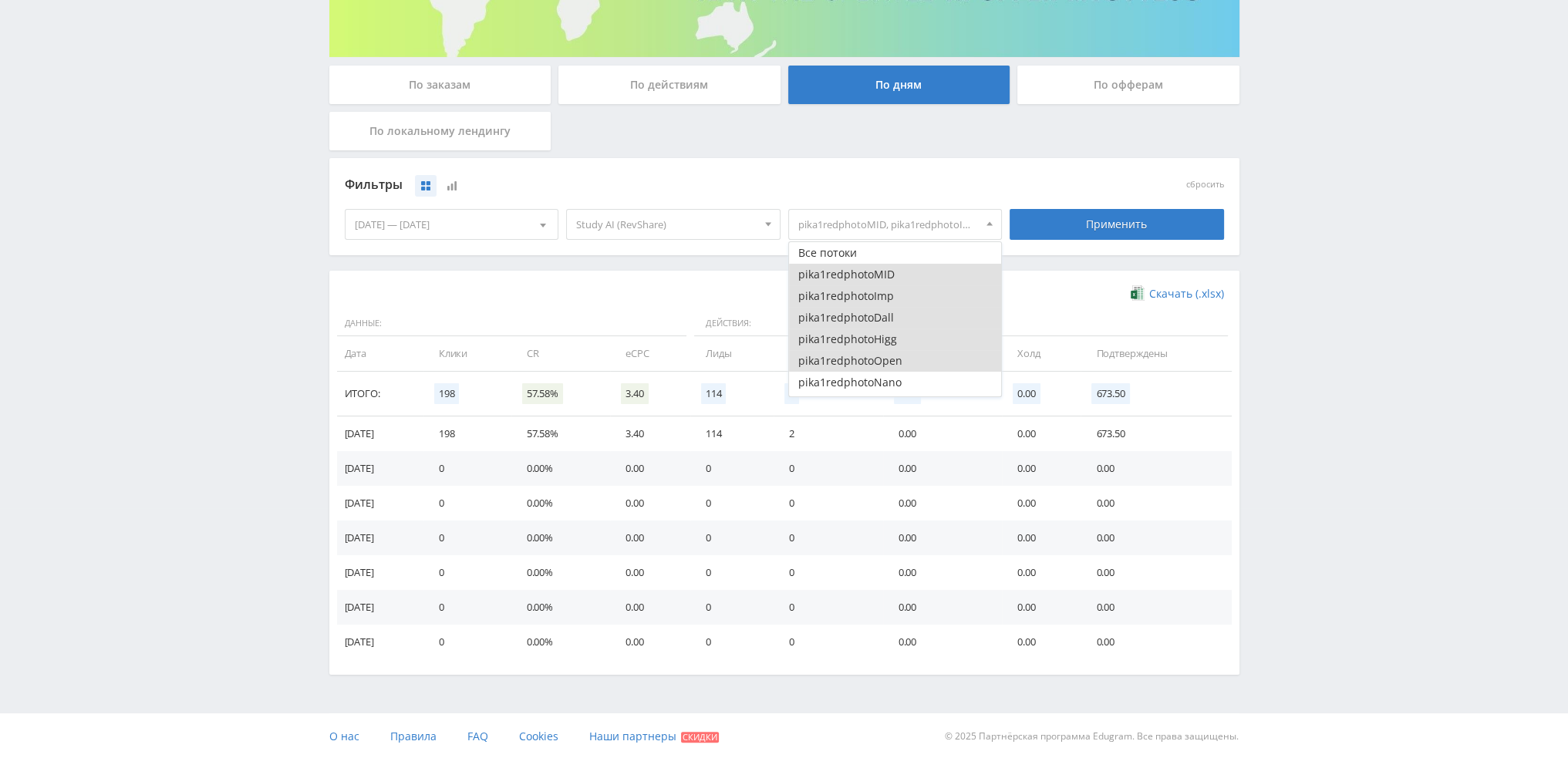
drag, startPoint x: 887, startPoint y: 359, endPoint x: 891, endPoint y: 342, distance: 17.5
click at [887, 358] on button "pika1redphotoOpen" at bounding box center [895, 361] width 213 height 22
click at [891, 341] on button "pika1redphotoHigg" at bounding box center [895, 339] width 213 height 22
click at [890, 316] on button "pika1redphotoDall" at bounding box center [895, 317] width 213 height 22
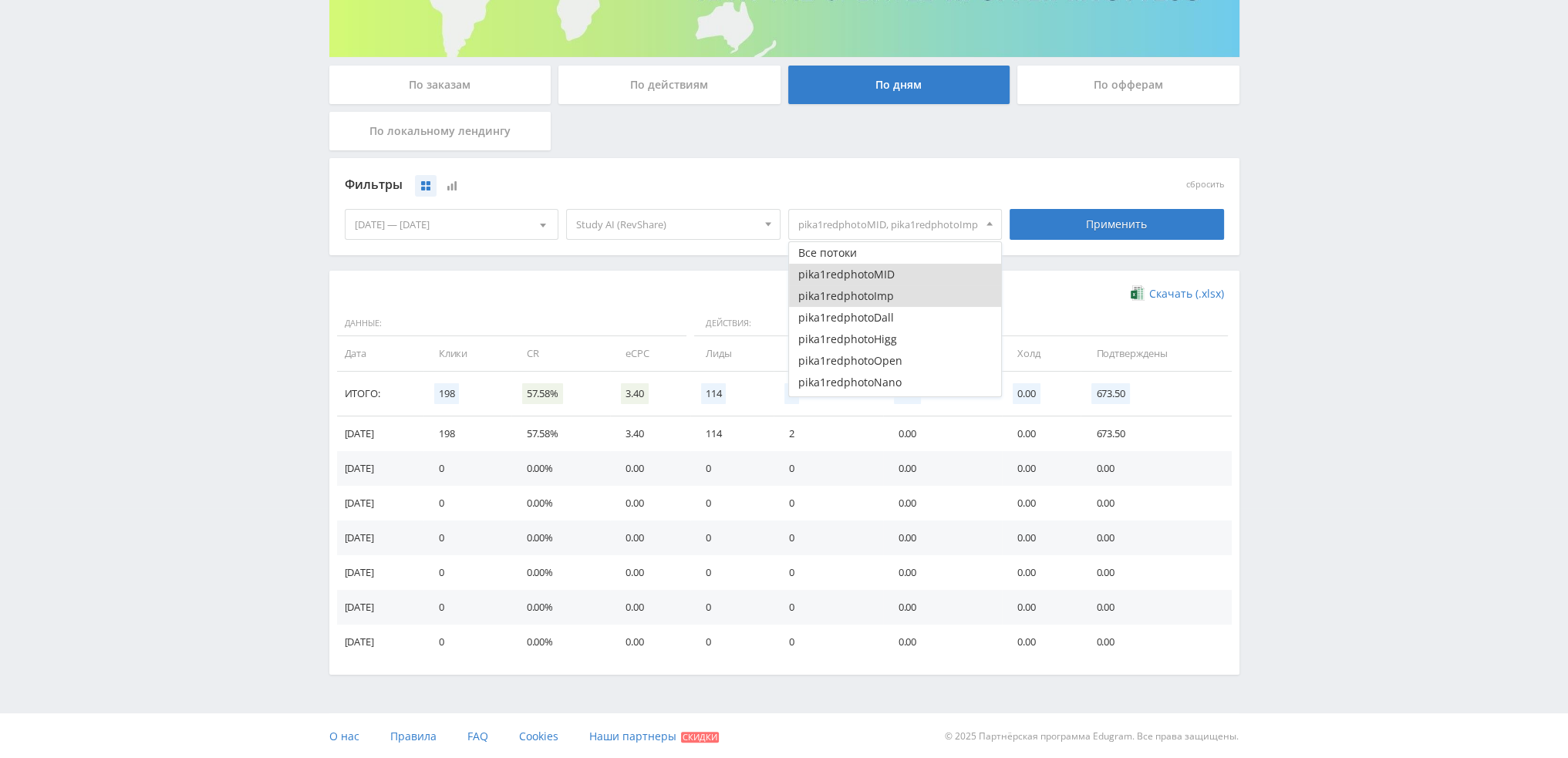
click at [891, 295] on button "pika1redphotoImp" at bounding box center [895, 296] width 213 height 22
click at [891, 273] on button "pika1redphotoMID" at bounding box center [895, 275] width 213 height 22
click at [872, 252] on button "pika1monKLING" at bounding box center [895, 250] width 213 height 22
click at [871, 269] on button "pika1monVEO3" at bounding box center [895, 272] width 213 height 22
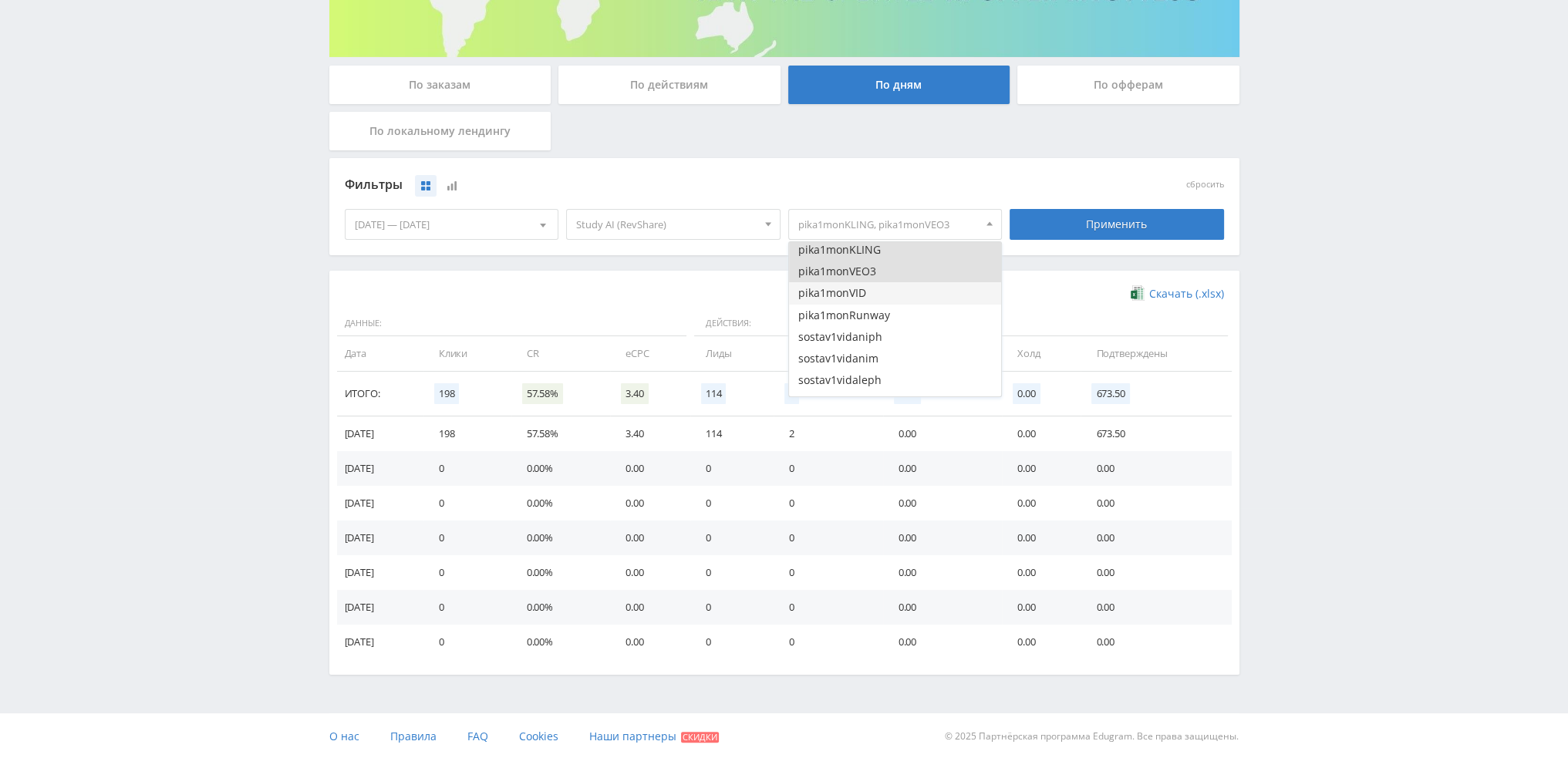
click at [872, 290] on button "pika1monVID" at bounding box center [895, 293] width 213 height 22
click at [877, 314] on button "pika1monRunway" at bounding box center [895, 316] width 213 height 22
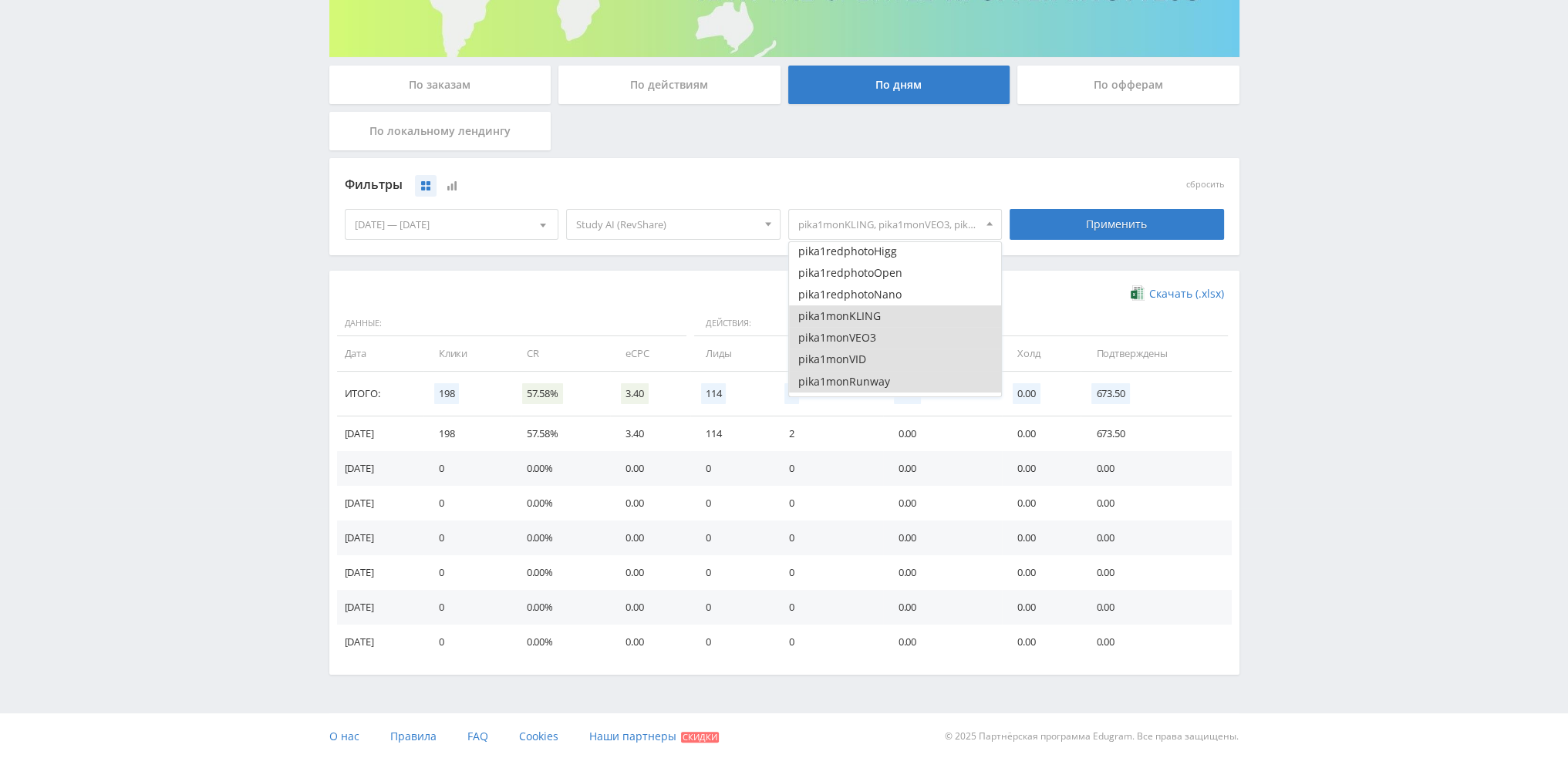
scroll to position [78, 0]
click at [1082, 230] on div "Применить" at bounding box center [1116, 224] width 214 height 31
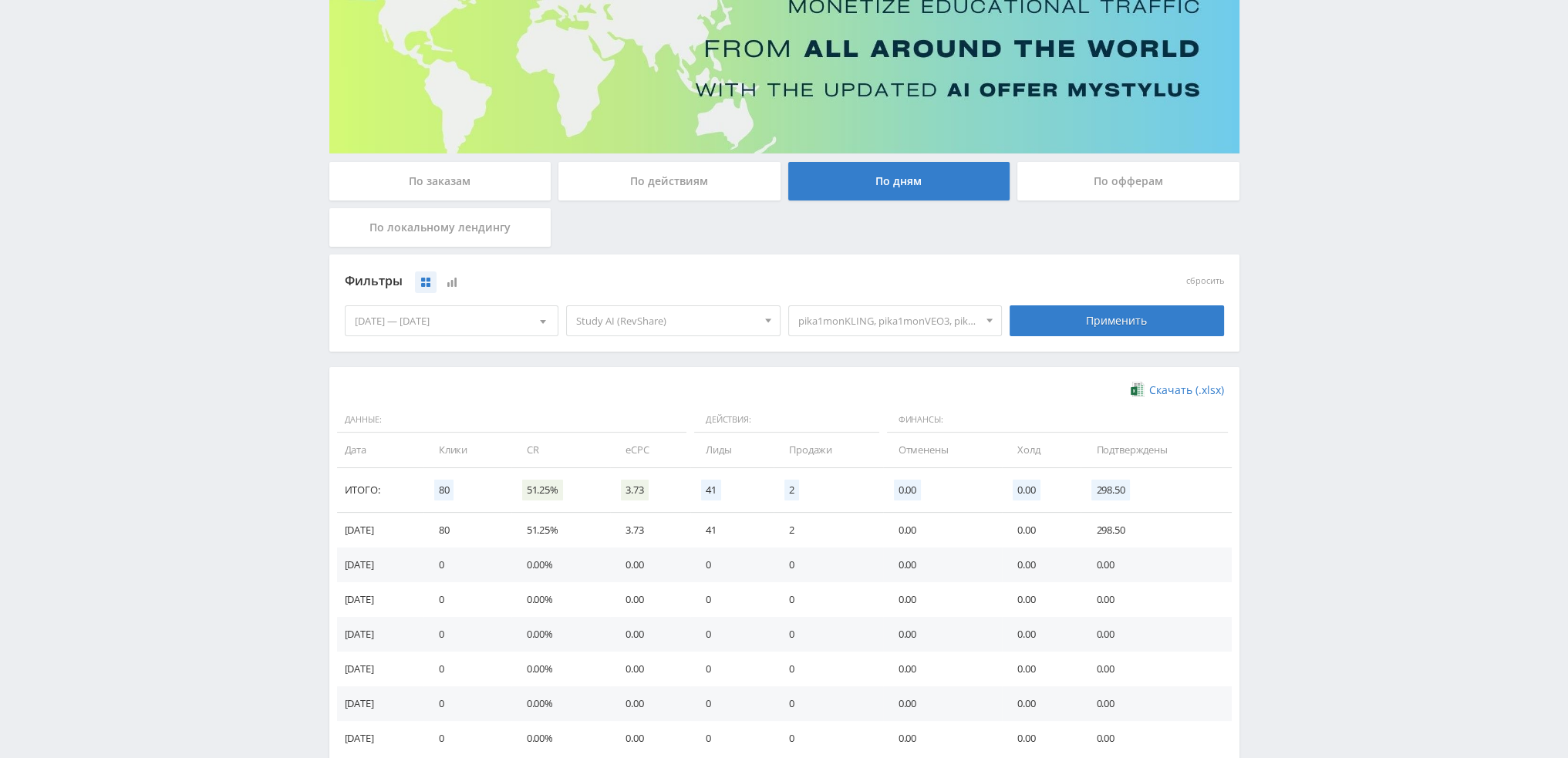
scroll to position [154, 0]
click at [865, 312] on span "pika1monKLING, pika1monVEO3, pika1monVID, pika1monRunway" at bounding box center [889, 320] width 181 height 29
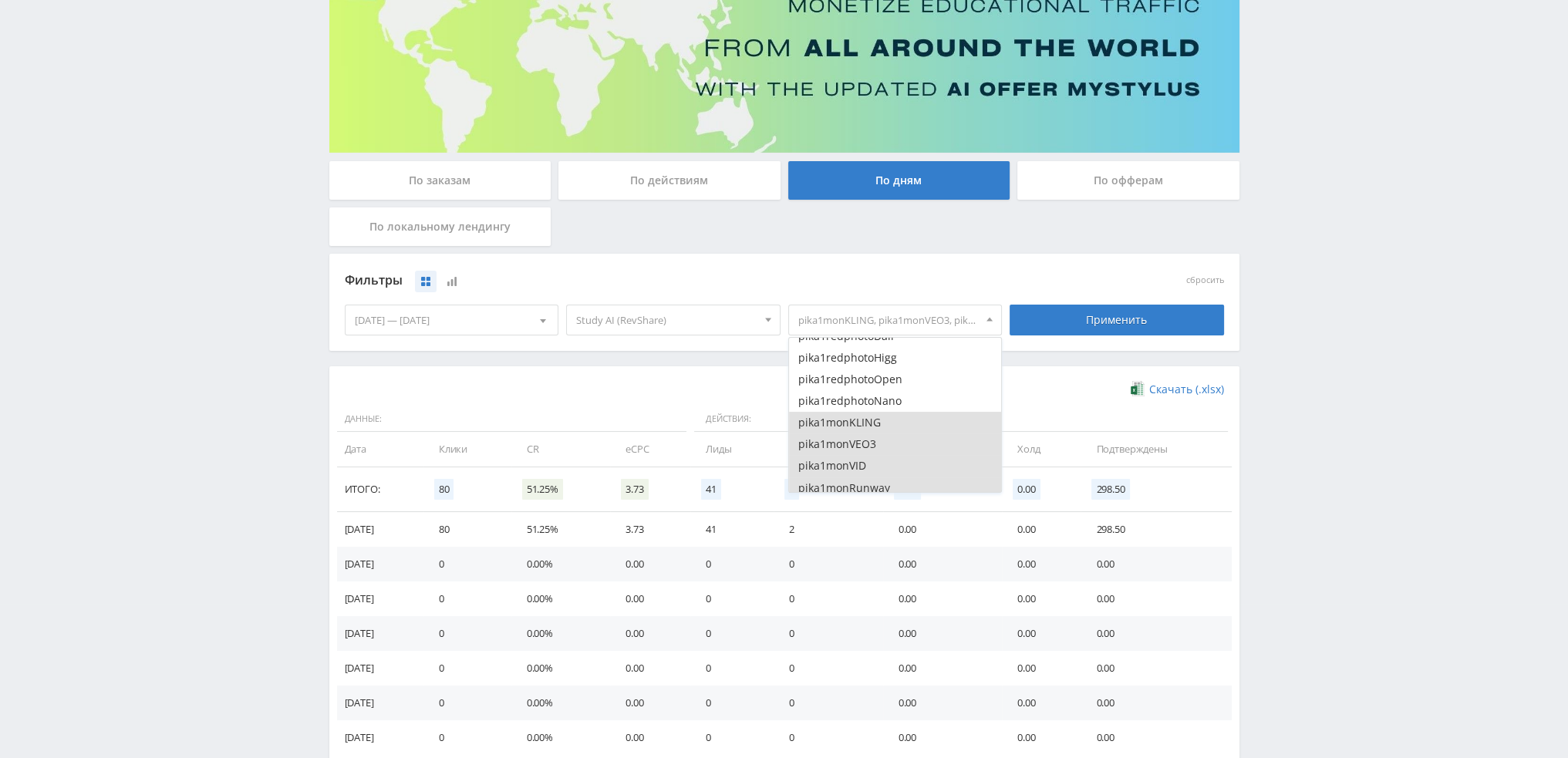
click at [882, 429] on button "pika1monKLING" at bounding box center [895, 422] width 213 height 22
click at [883, 447] on button "pika1monVEO3" at bounding box center [895, 444] width 213 height 22
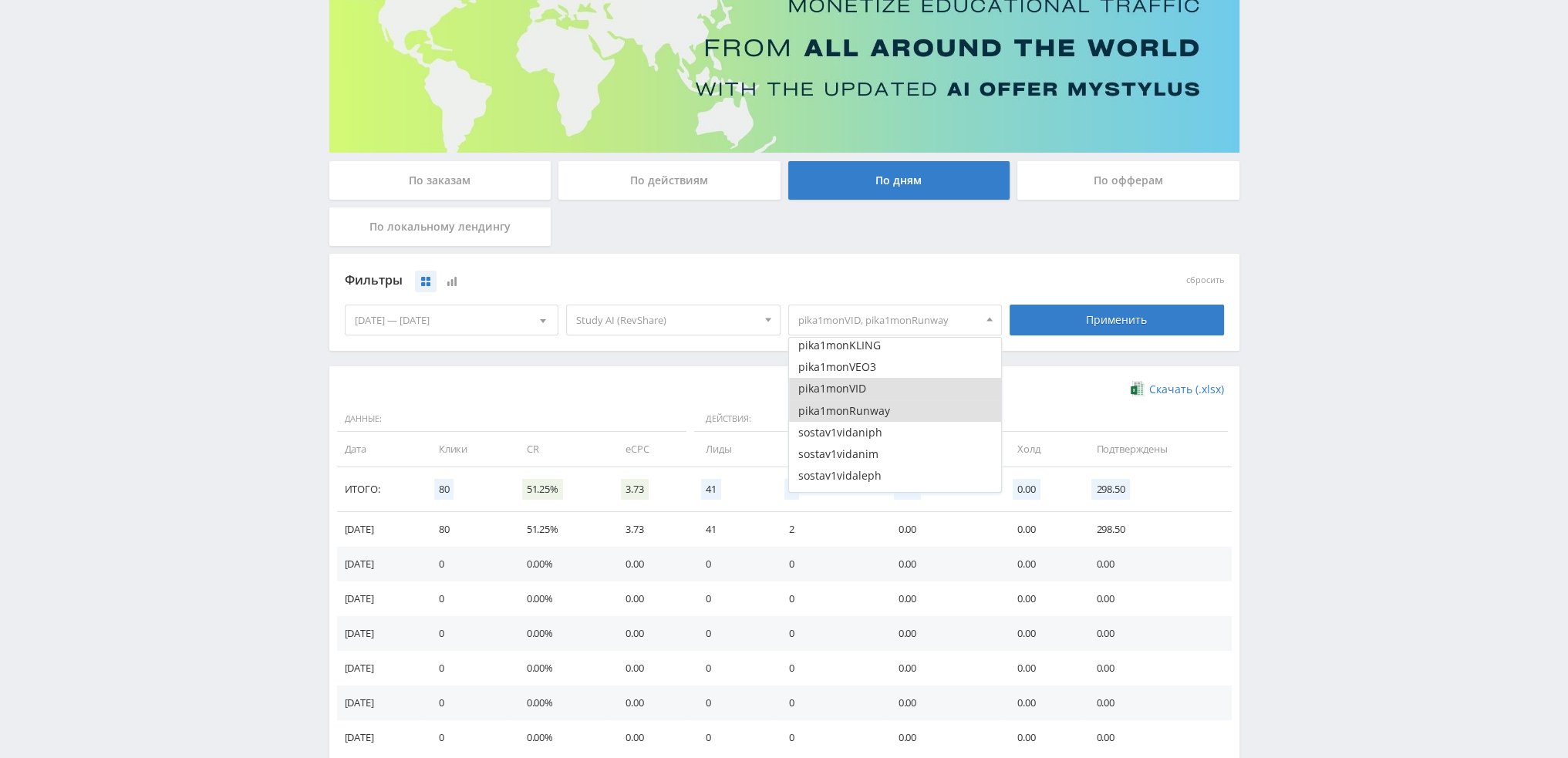
click at [864, 388] on button "pika1monVID" at bounding box center [895, 389] width 213 height 22
click at [869, 406] on button "pika1monRunway" at bounding box center [895, 411] width 213 height 22
click at [869, 360] on button "sostav1vidaniph" at bounding box center [895, 356] width 213 height 22
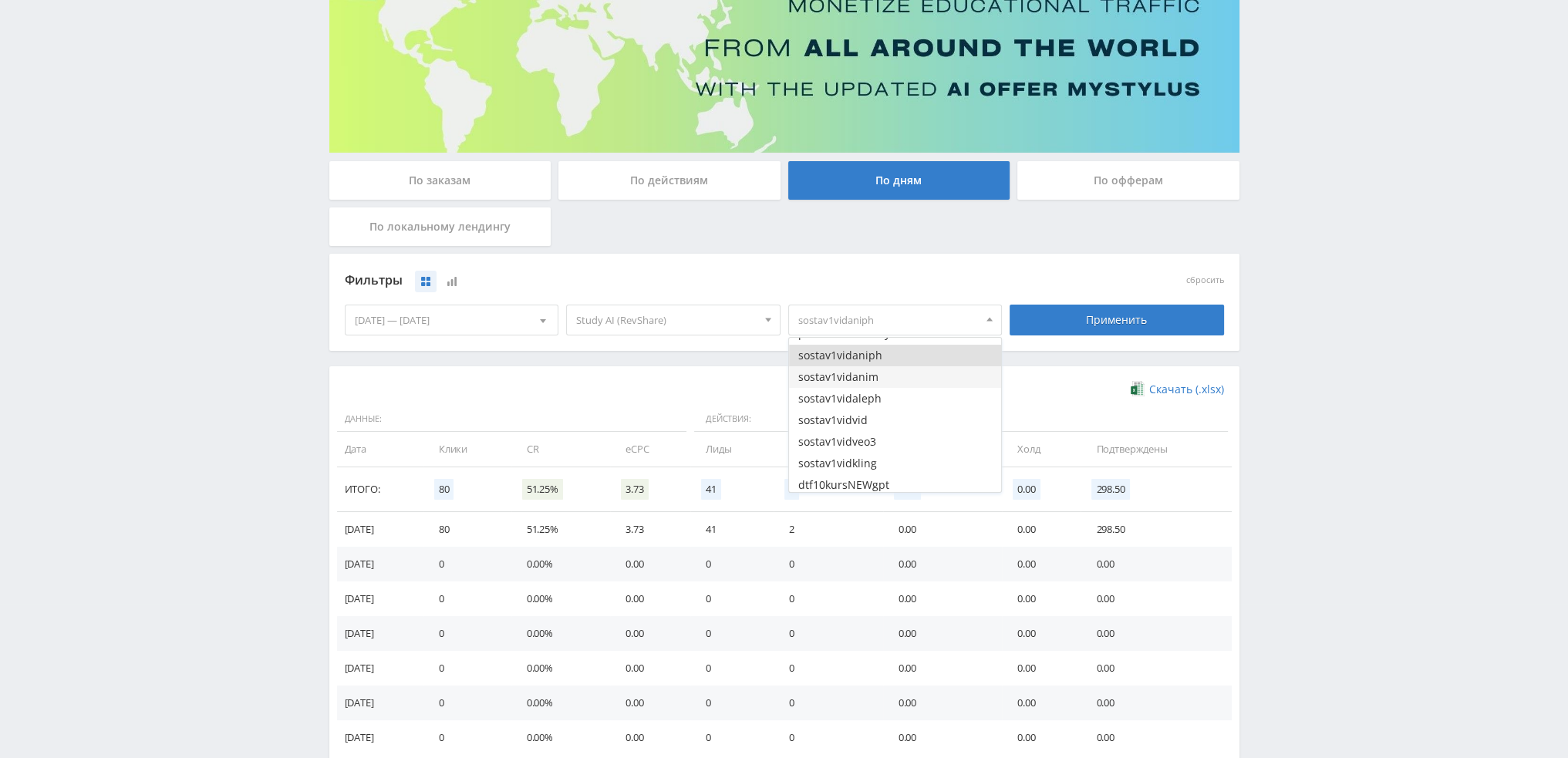
click at [870, 379] on button "sostav1vidanim" at bounding box center [895, 378] width 213 height 22
click at [870, 400] on button "sostav1vidaleph" at bounding box center [895, 399] width 213 height 22
click at [871, 421] on button "sostav1vidvid" at bounding box center [895, 421] width 213 height 22
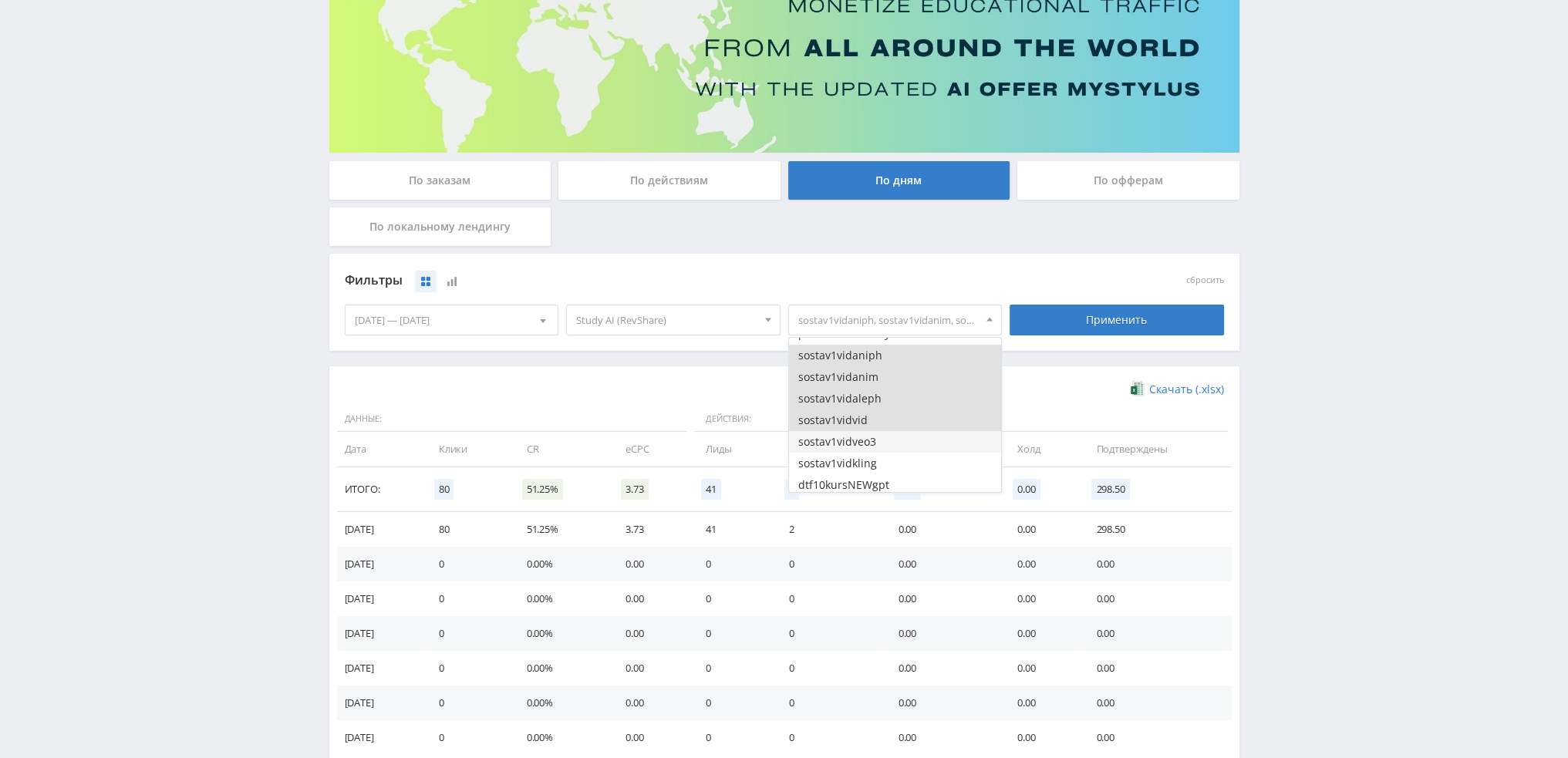
click at [873, 445] on button "sostav1vidveo3" at bounding box center [895, 442] width 213 height 22
click at [879, 462] on button "sostav1vidkling" at bounding box center [895, 463] width 213 height 22
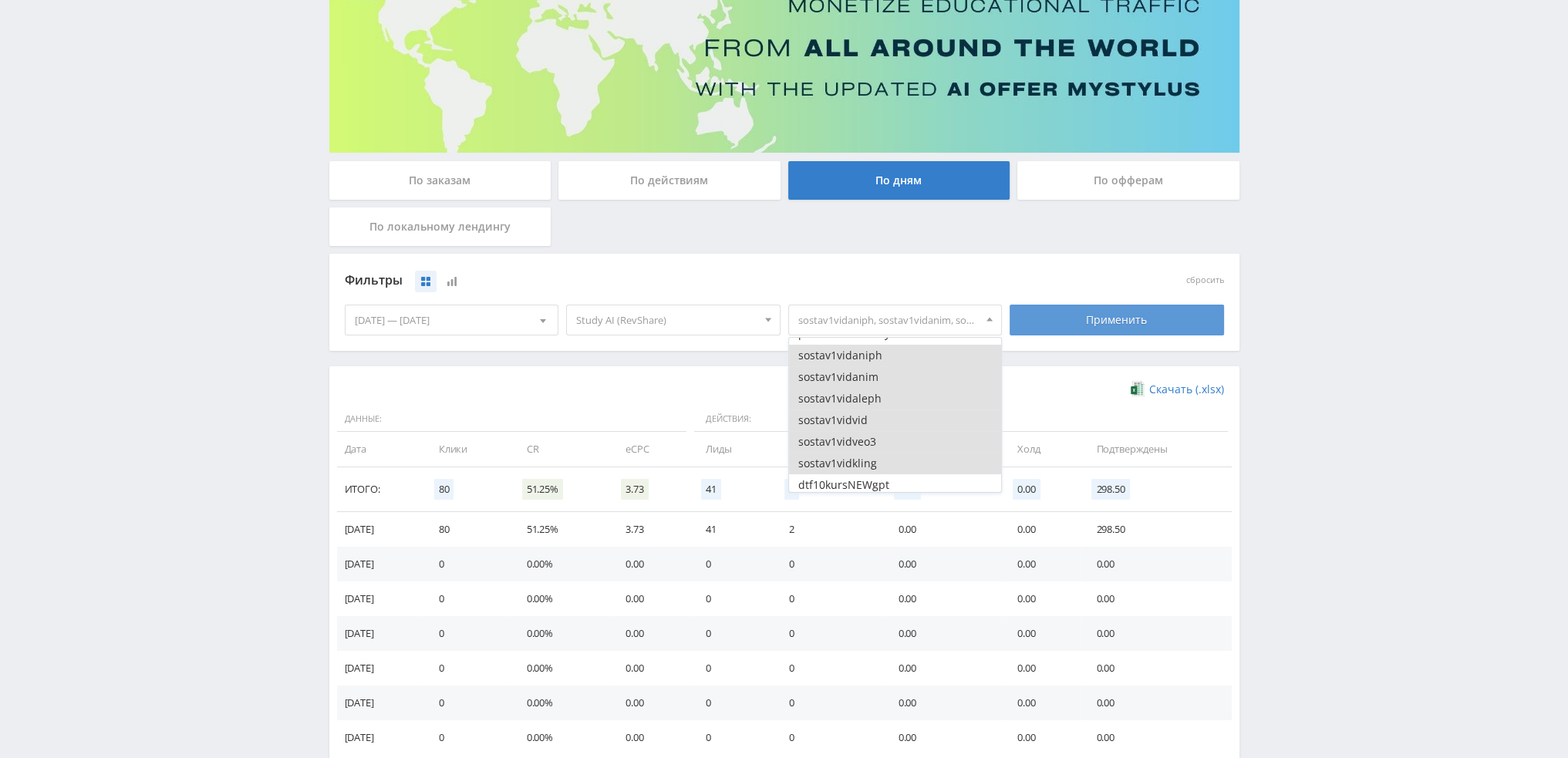
click at [1069, 326] on div "Применить" at bounding box center [1116, 320] width 214 height 31
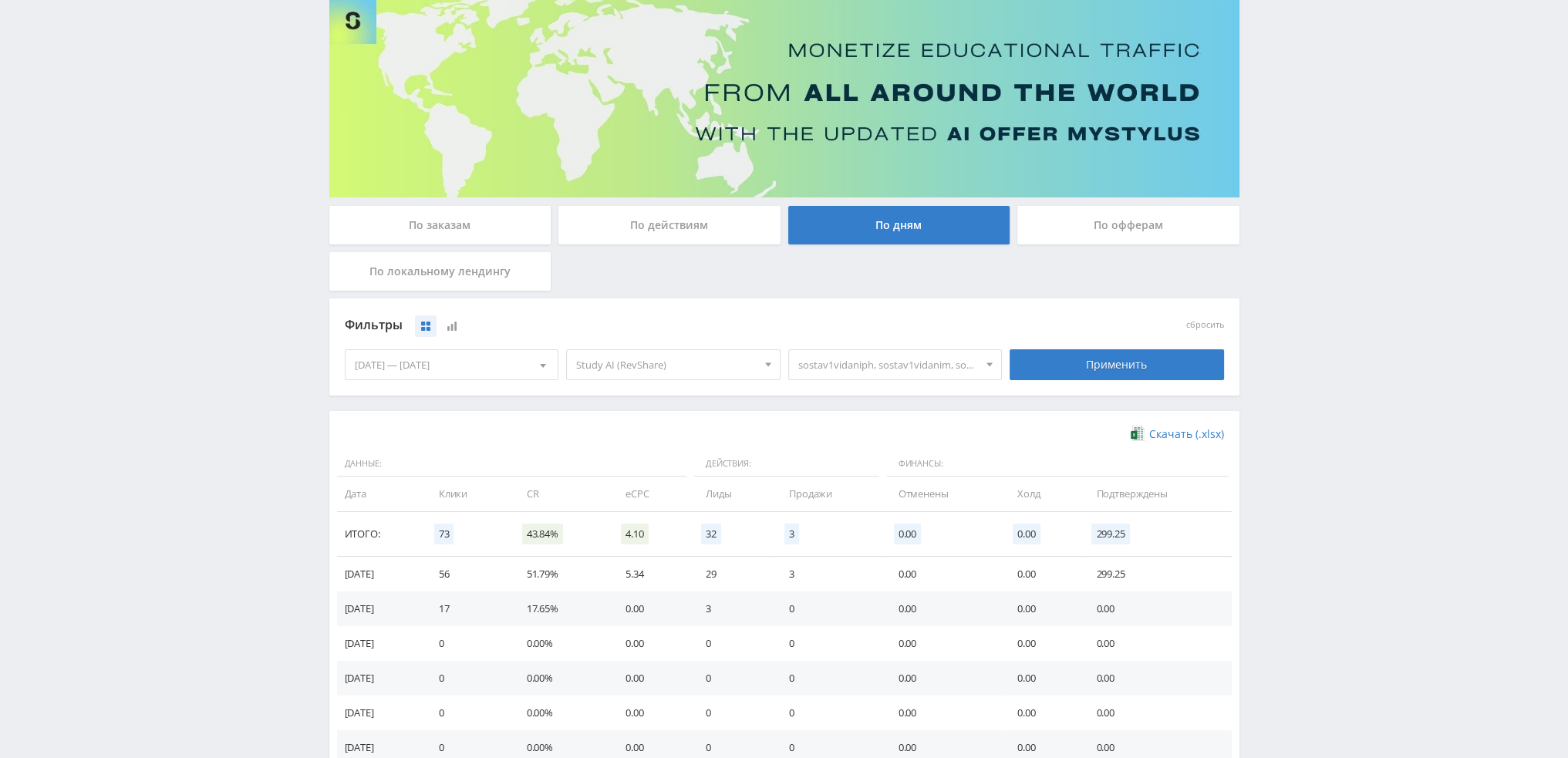
scroll to position [154, 0]
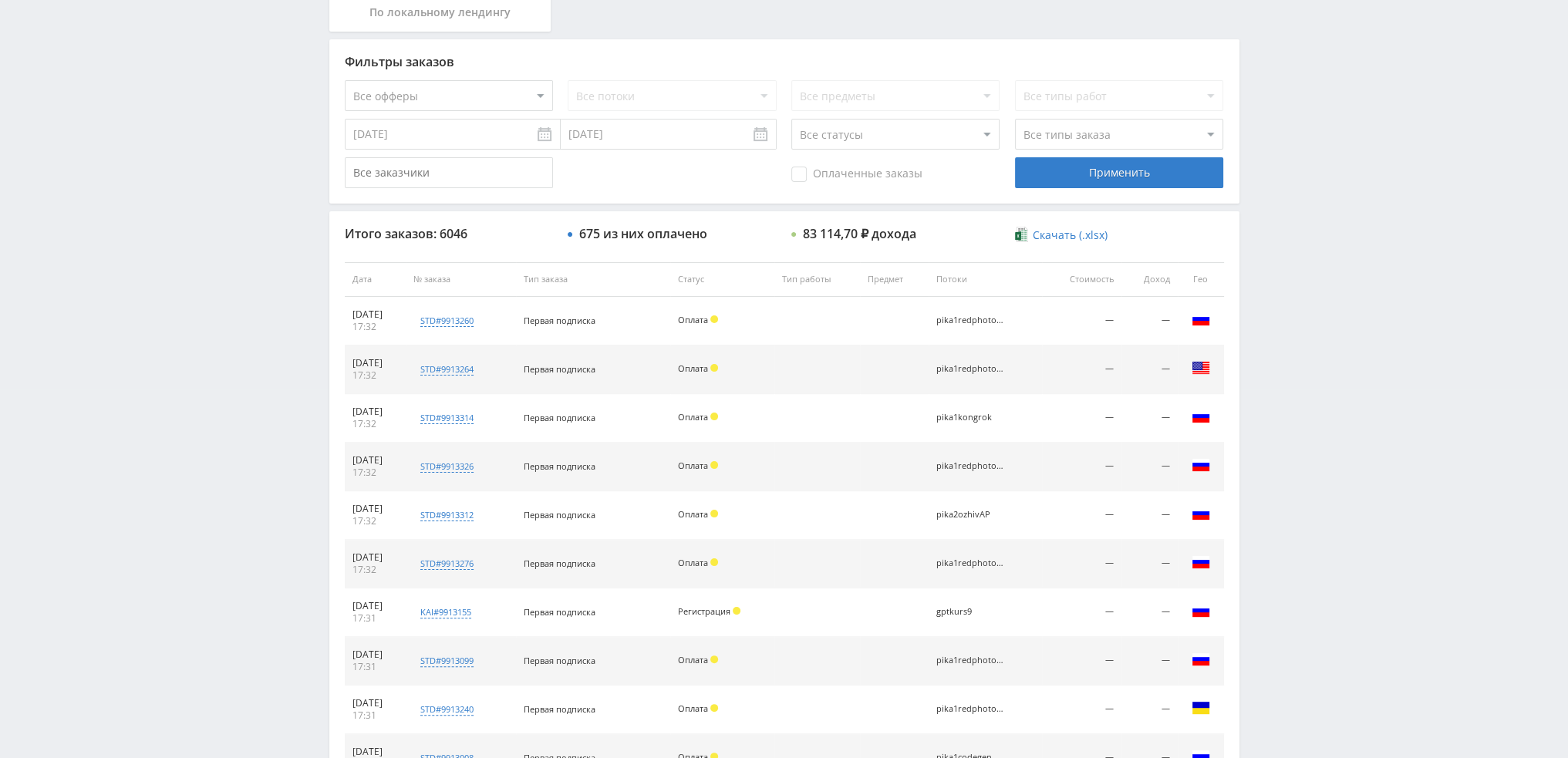
scroll to position [534, 0]
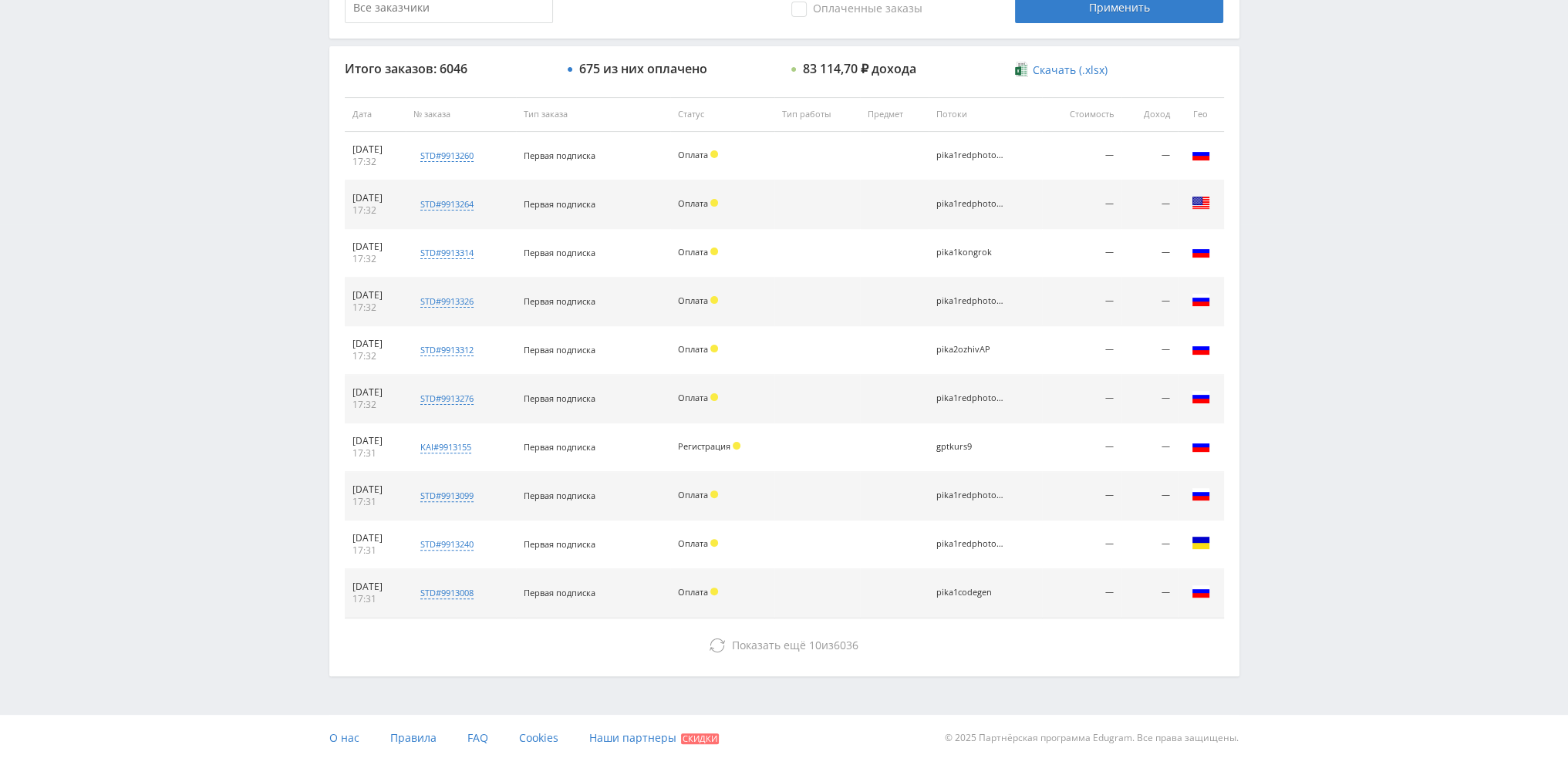
click at [759, 658] on div "Итого заказов: 6046 675 из них оплачено 83 114,70 ₽ дохода Скачать (.xlsx) Дата…" at bounding box center [784, 361] width 910 height 629
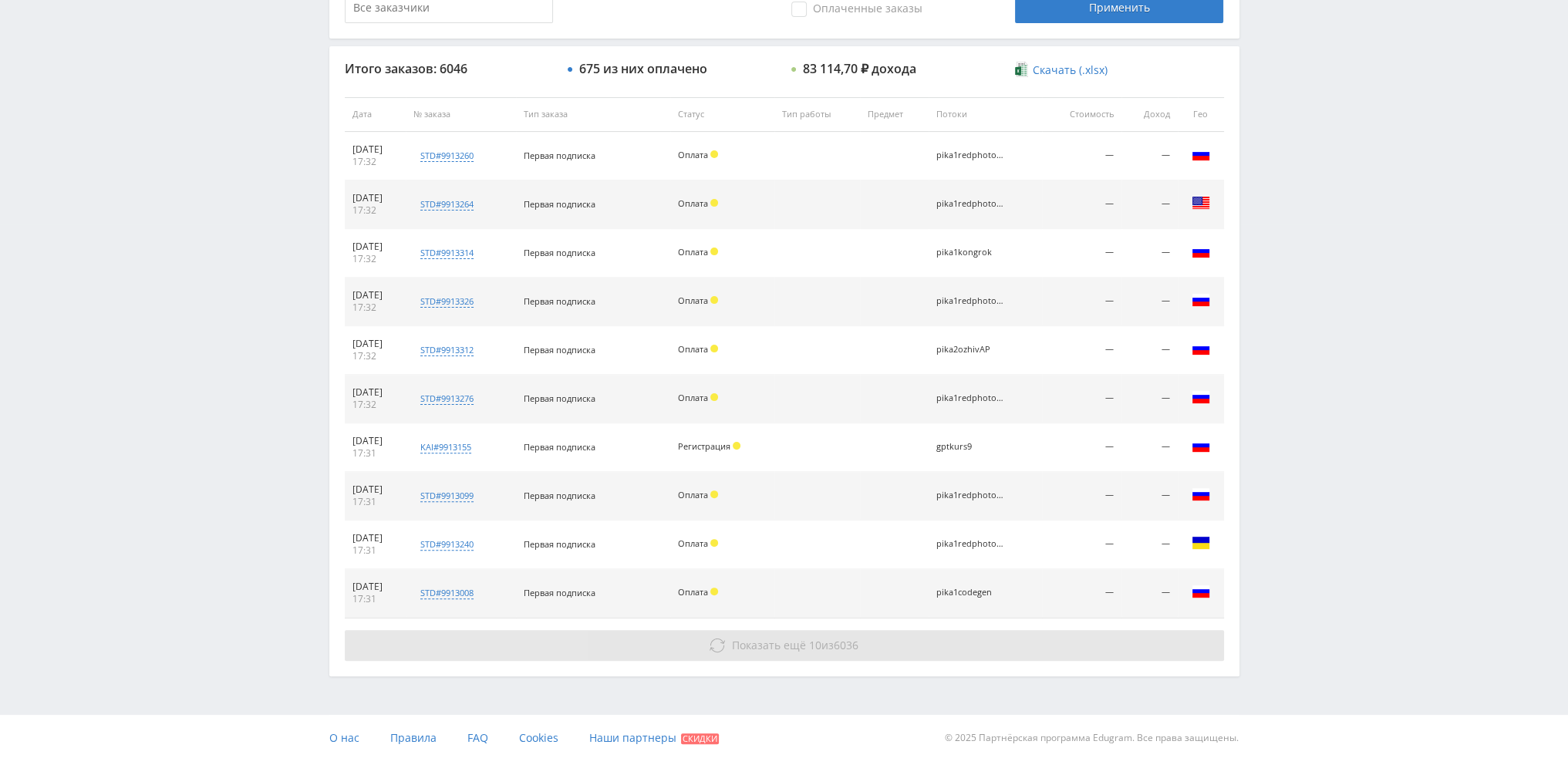
click at [780, 648] on span "Показать ещё" at bounding box center [768, 645] width 74 height 15
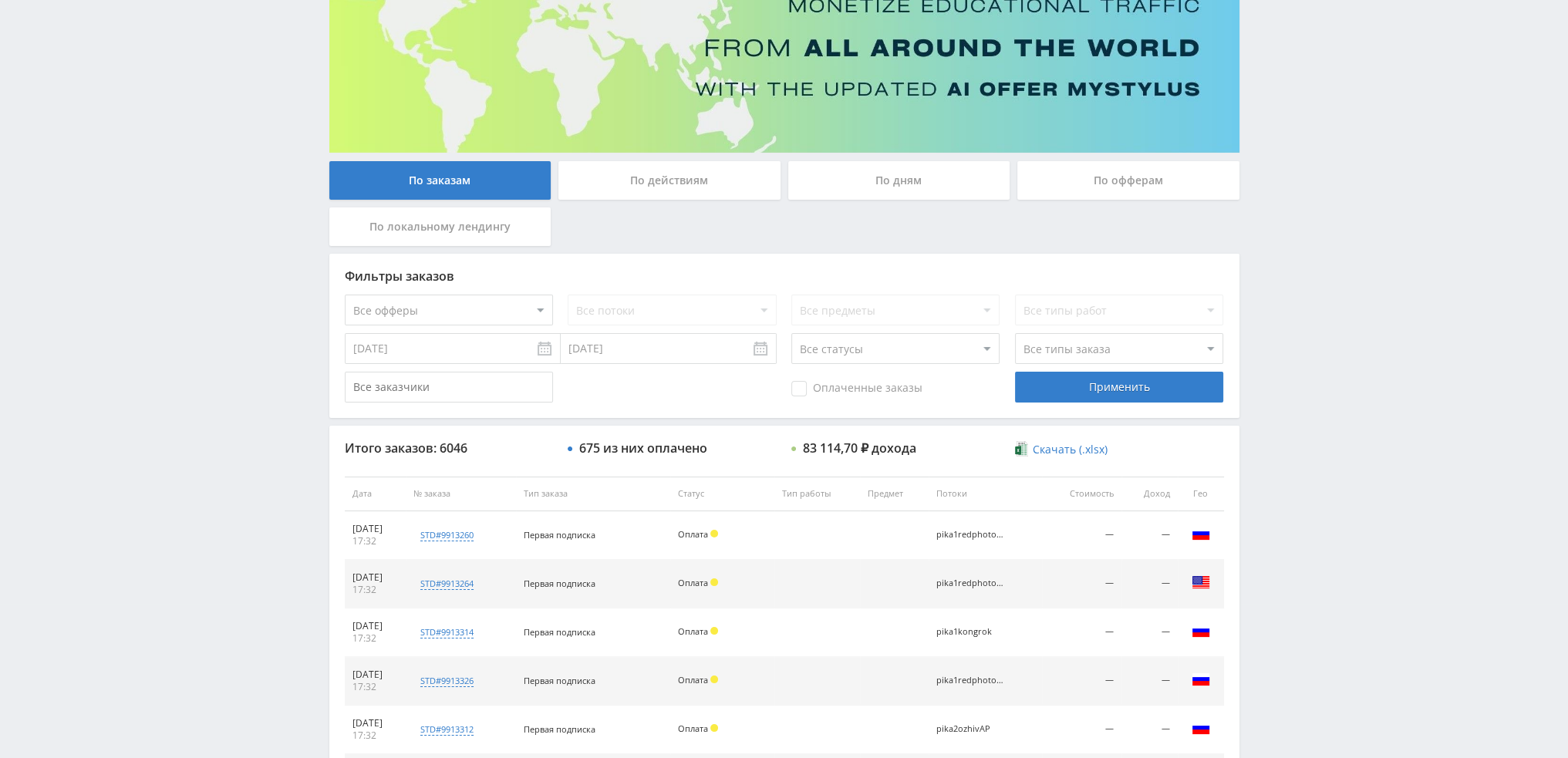
scroll to position [148, 0]
